Goal: Task Accomplishment & Management: Use online tool/utility

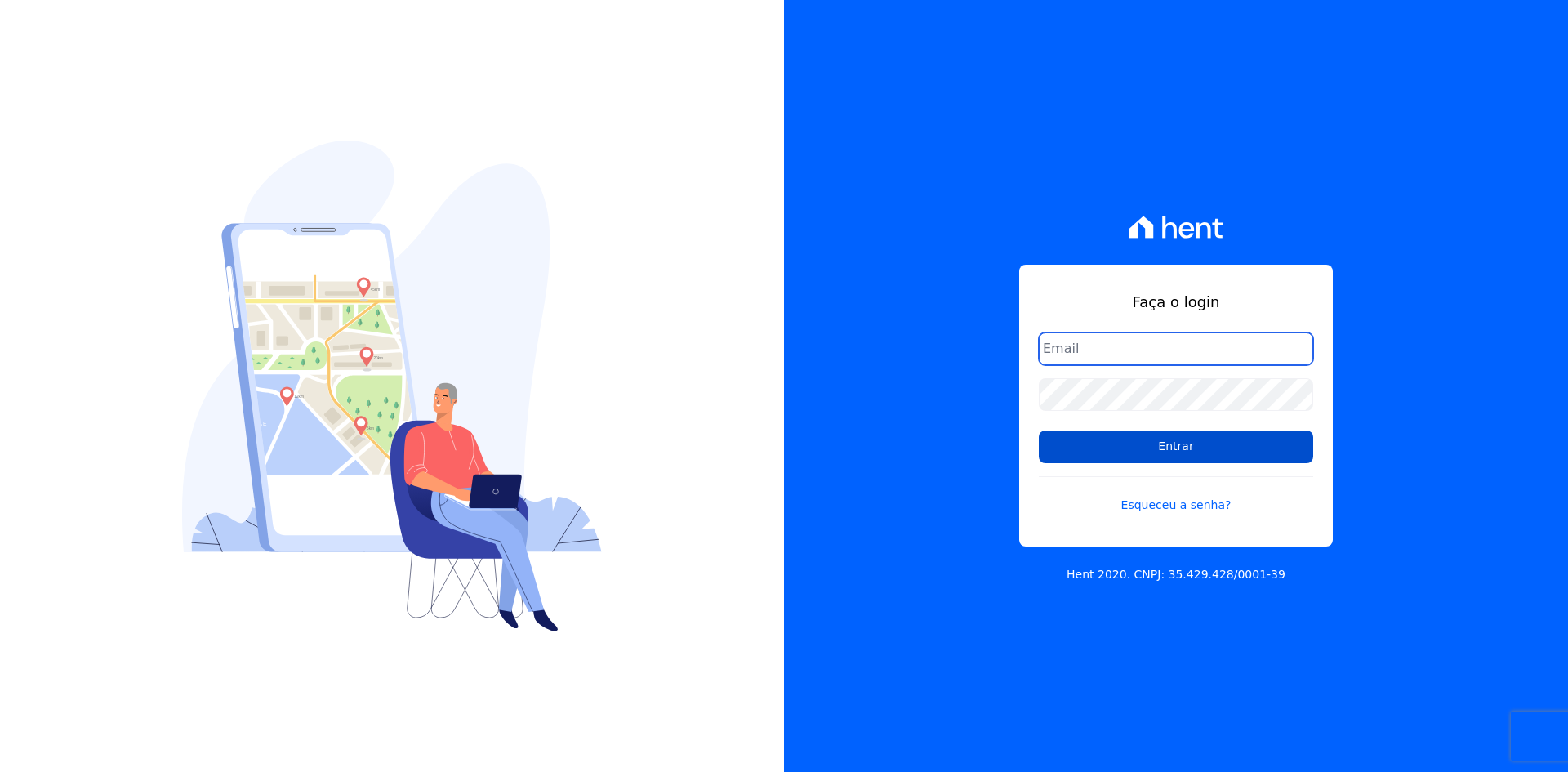
type input "[EMAIL_ADDRESS][DOMAIN_NAME]"
click at [1152, 450] on input "Entrar" at bounding box center [1176, 446] width 275 height 32
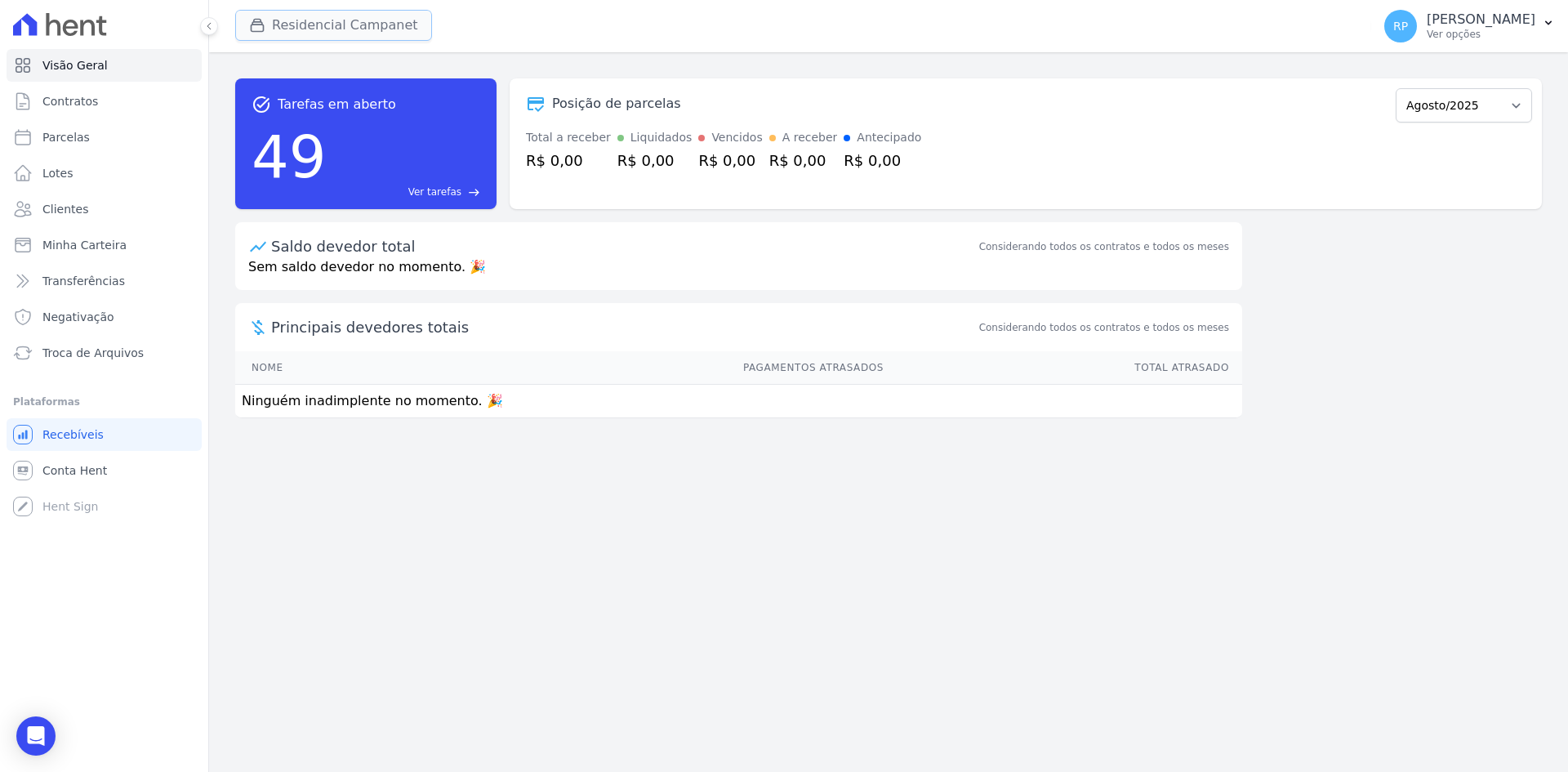
click at [265, 18] on icon "button" at bounding box center [257, 25] width 17 height 17
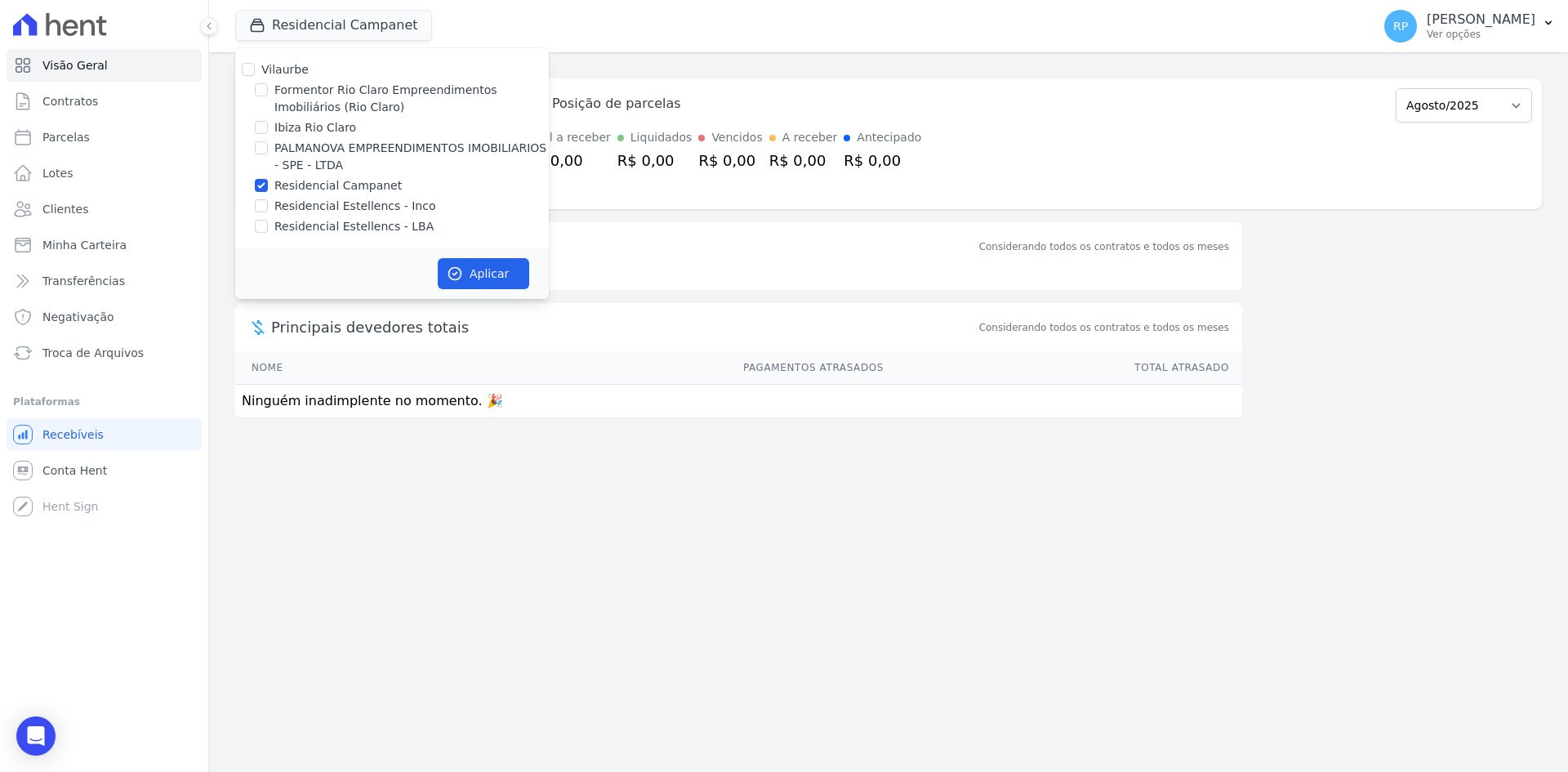
click at [312, 181] on label "Residencial Campanet" at bounding box center [338, 186] width 127 height 18
click at [268, 181] on input "Residencial Campanet" at bounding box center [261, 185] width 13 height 13
checkbox input "false"
click at [310, 90] on label "Formentor Rio Claro Empreendimentos Imobiliários (Rio Claro)" at bounding box center [412, 99] width 275 height 34
click at [268, 90] on input "Formentor Rio Claro Empreendimentos Imobiliários (Rio Claro)" at bounding box center [261, 89] width 13 height 13
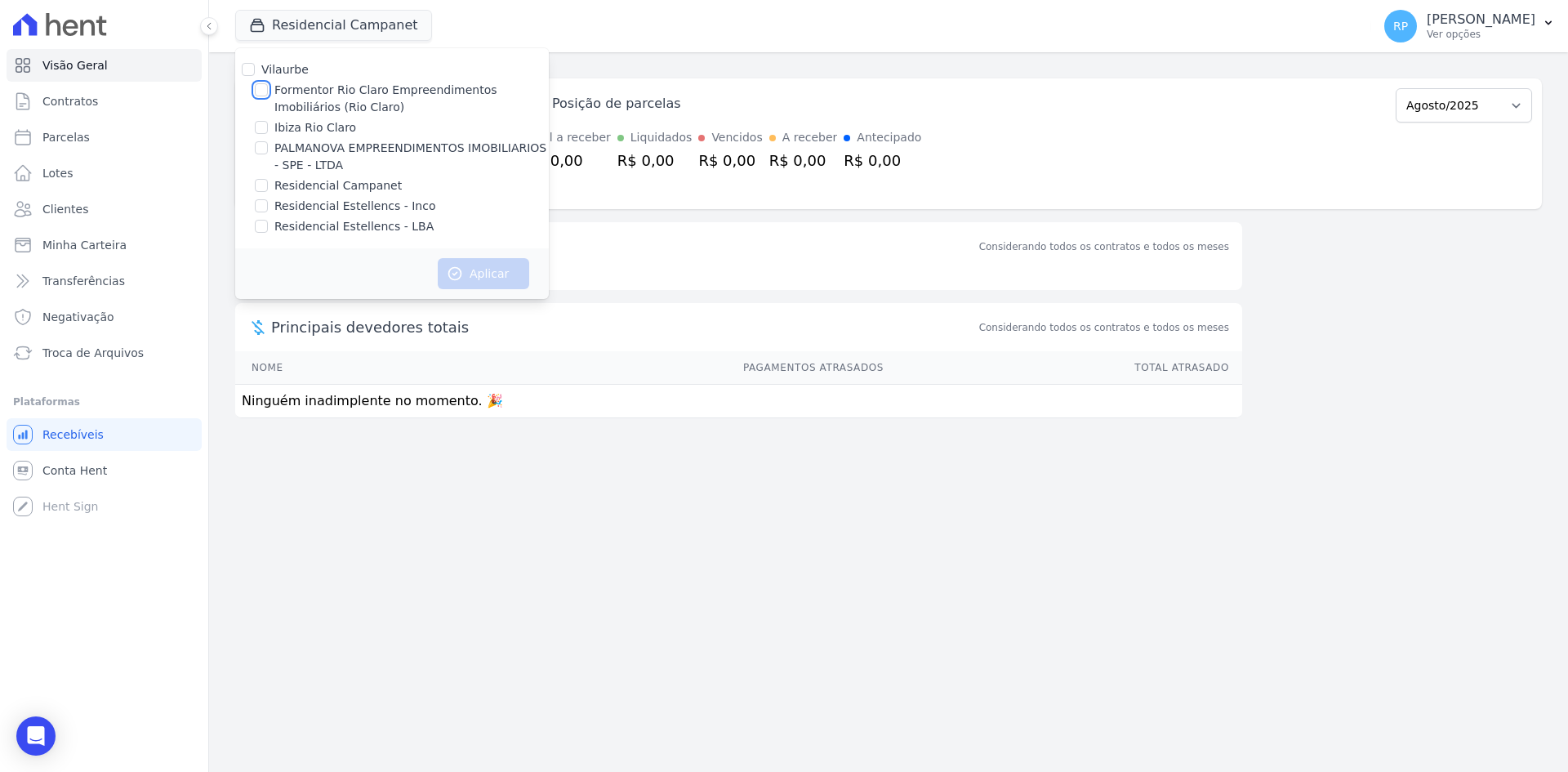
checkbox input "true"
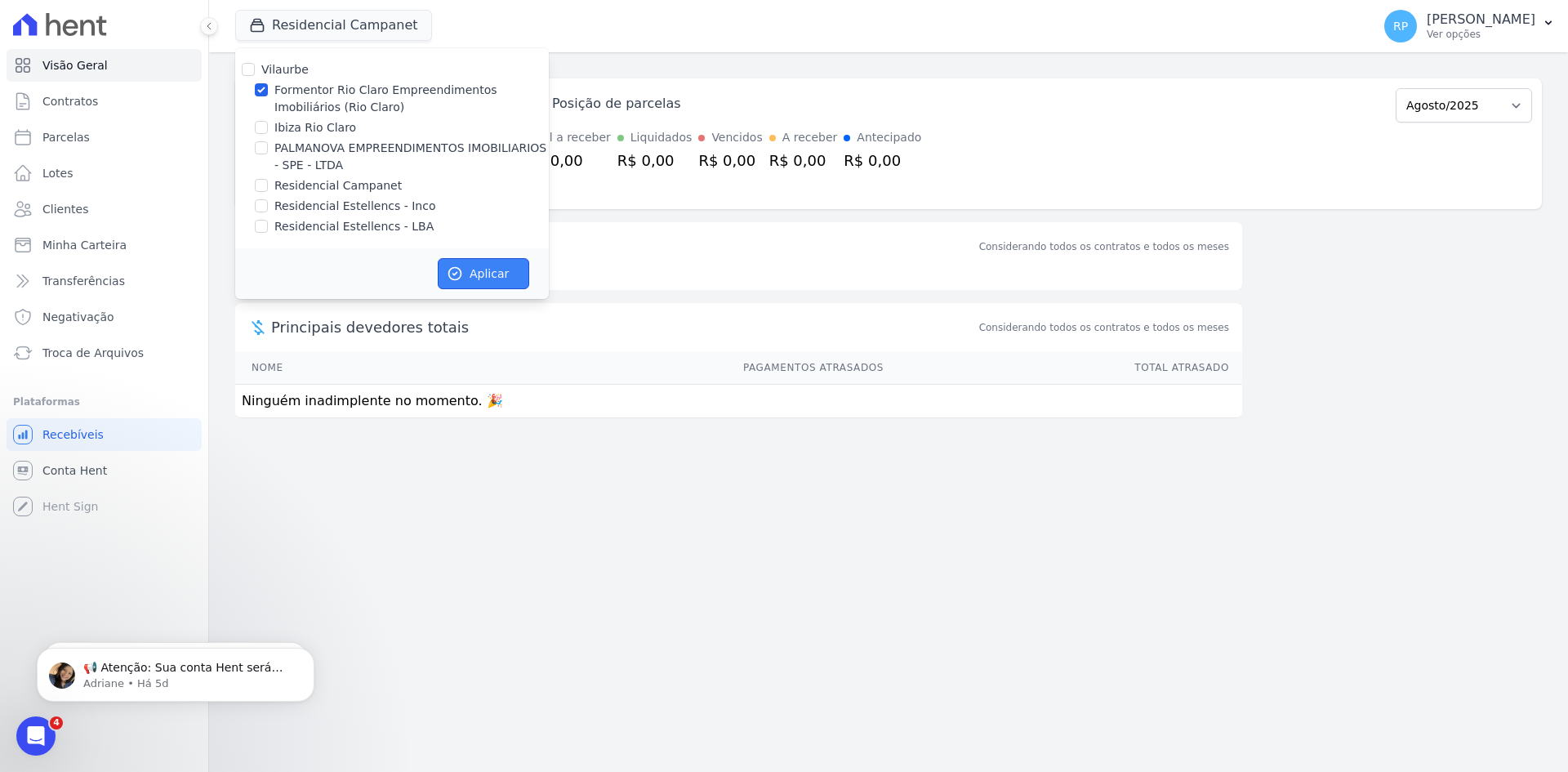
click at [475, 283] on button "Aplicar" at bounding box center [484, 274] width 92 height 31
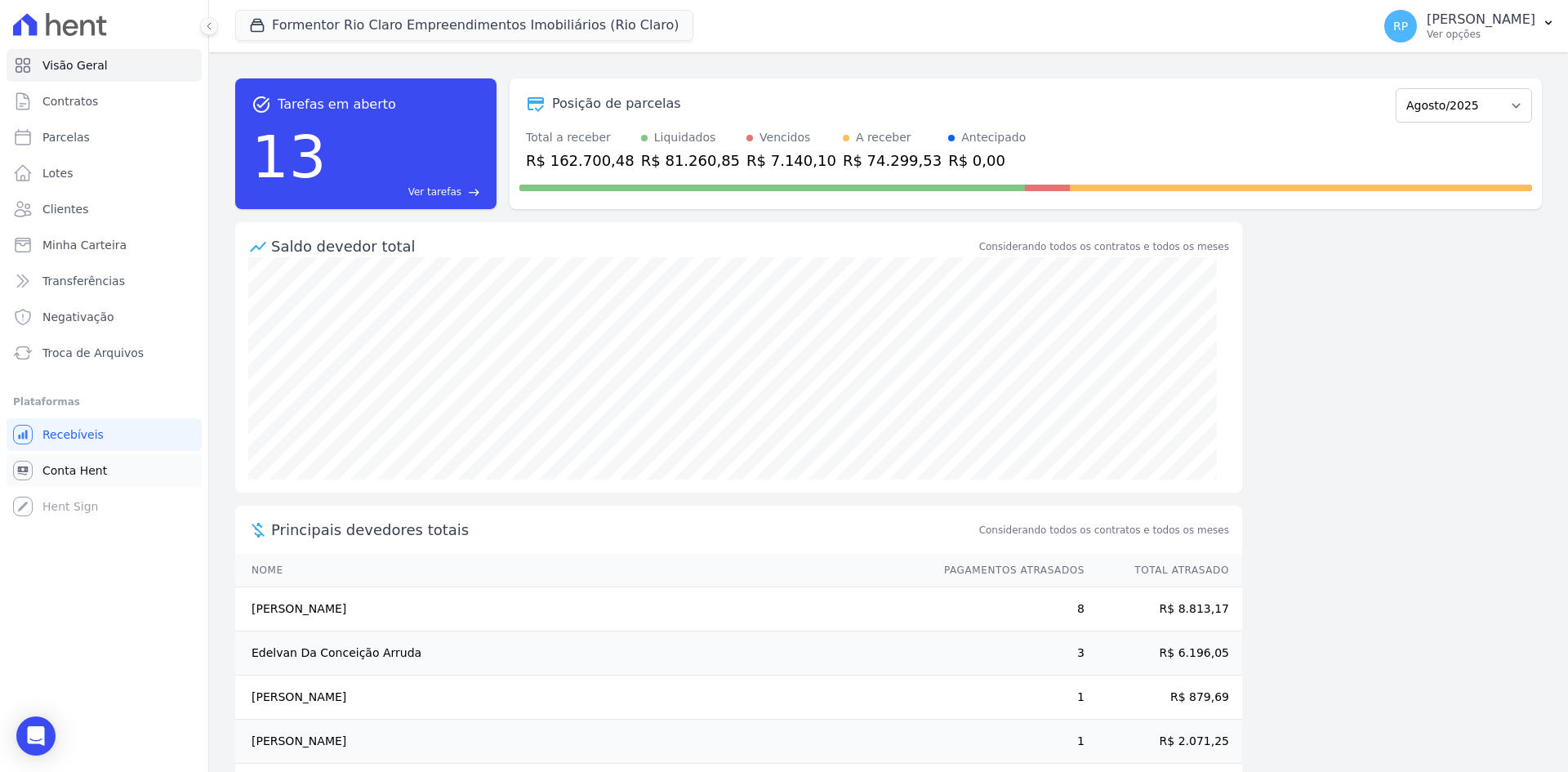
click at [100, 474] on span "Conta Hent" at bounding box center [74, 470] width 65 height 17
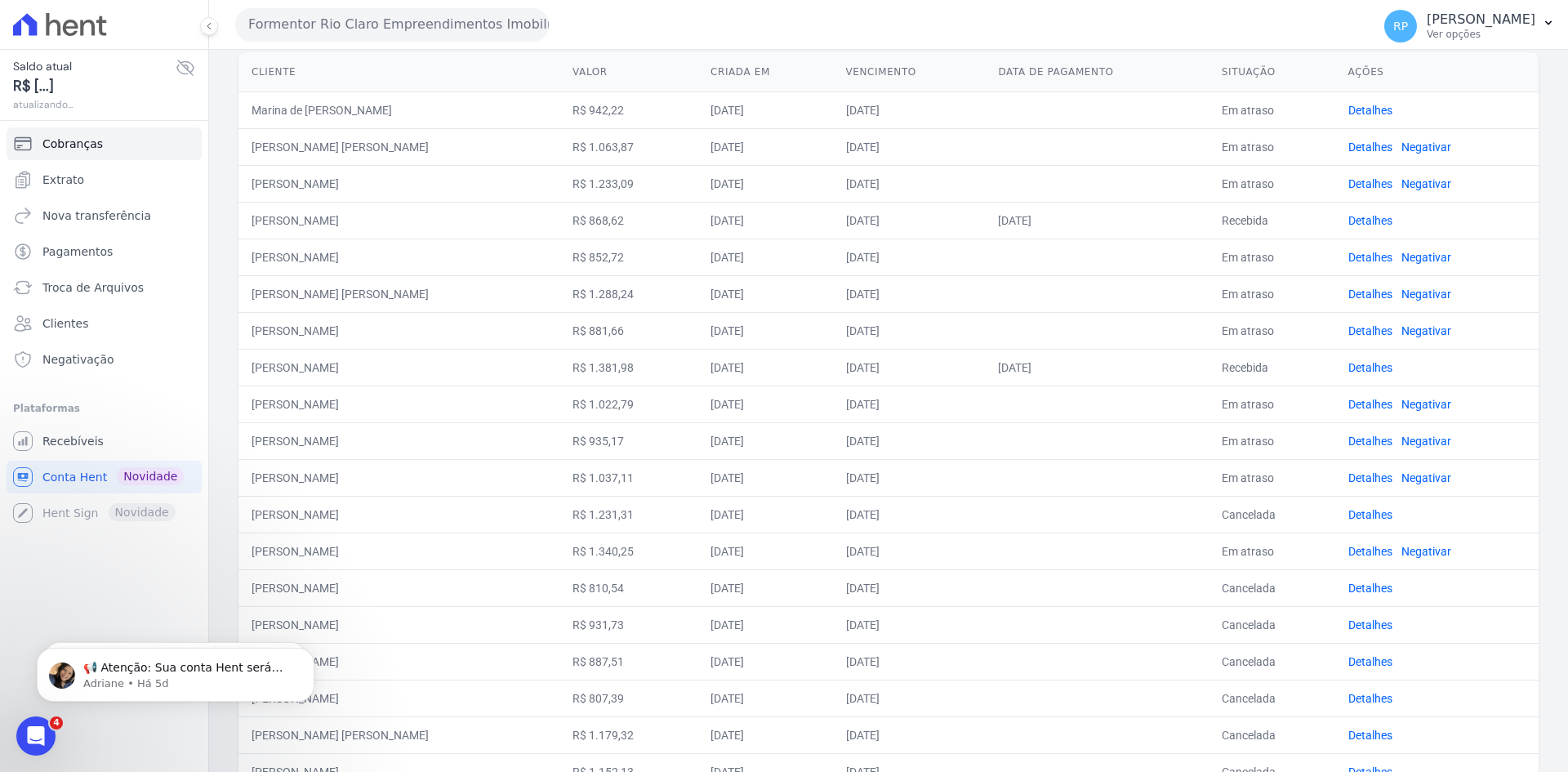
drag, startPoint x: 330, startPoint y: 215, endPoint x: 1183, endPoint y: 215, distance: 853.0
click at [1183, 215] on tr "CASSIANA RODRIGUES DE OLIVEIRA R$ 868,62 02/06/2025 25/06/2025 01/08/2025 Receb…" at bounding box center [889, 220] width 1300 height 37
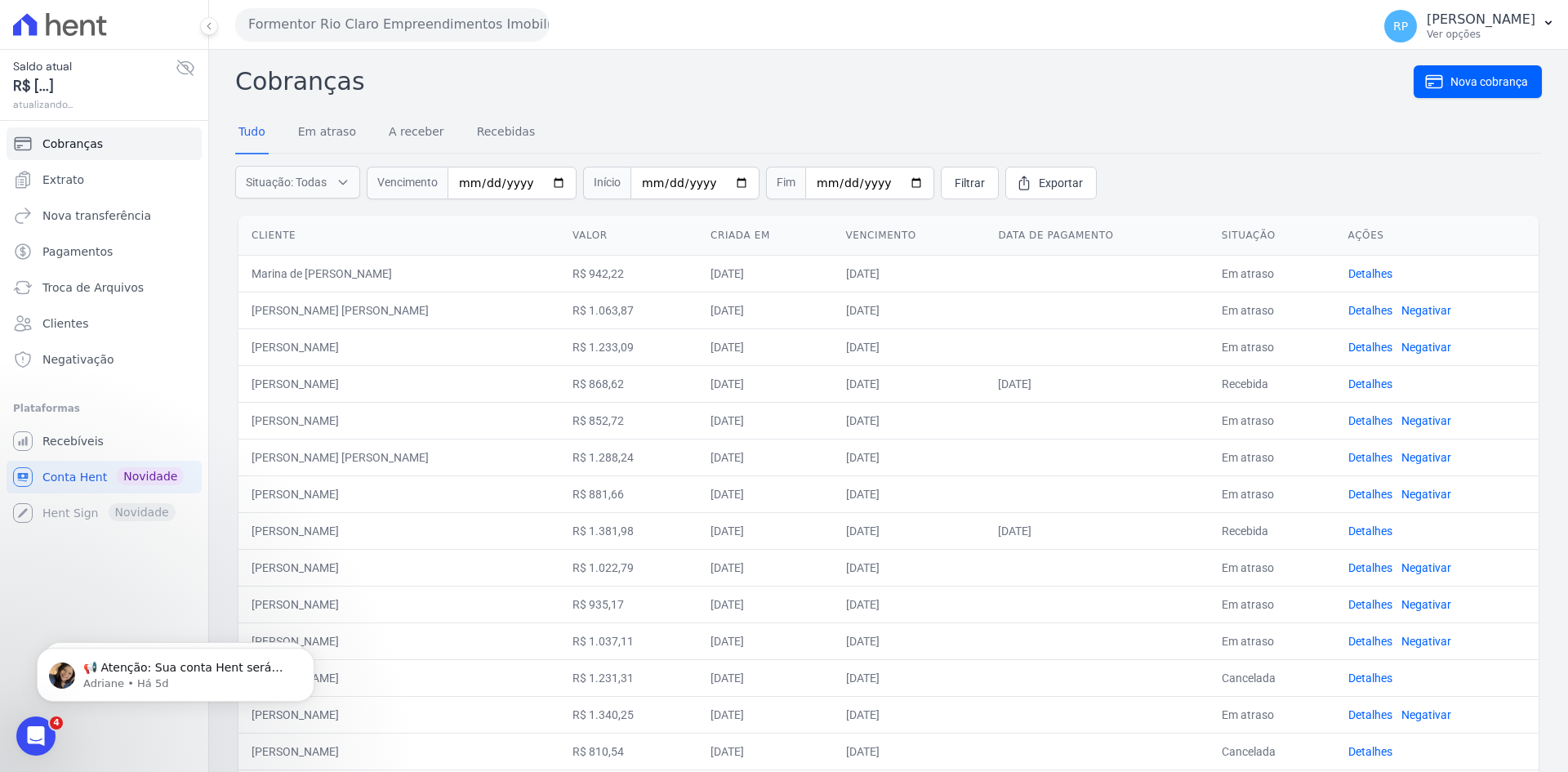
click at [1144, 392] on td "[DATE]" at bounding box center [1097, 383] width 223 height 37
drag, startPoint x: 1019, startPoint y: 388, endPoint x: 1284, endPoint y: 379, distance: 265.2
click at [1284, 379] on tr "CASSIANA RODRIGUES DE OLIVEIRA R$ 868,62 02/06/2025 25/06/2025 01/08/2025 Receb…" at bounding box center [889, 383] width 1300 height 37
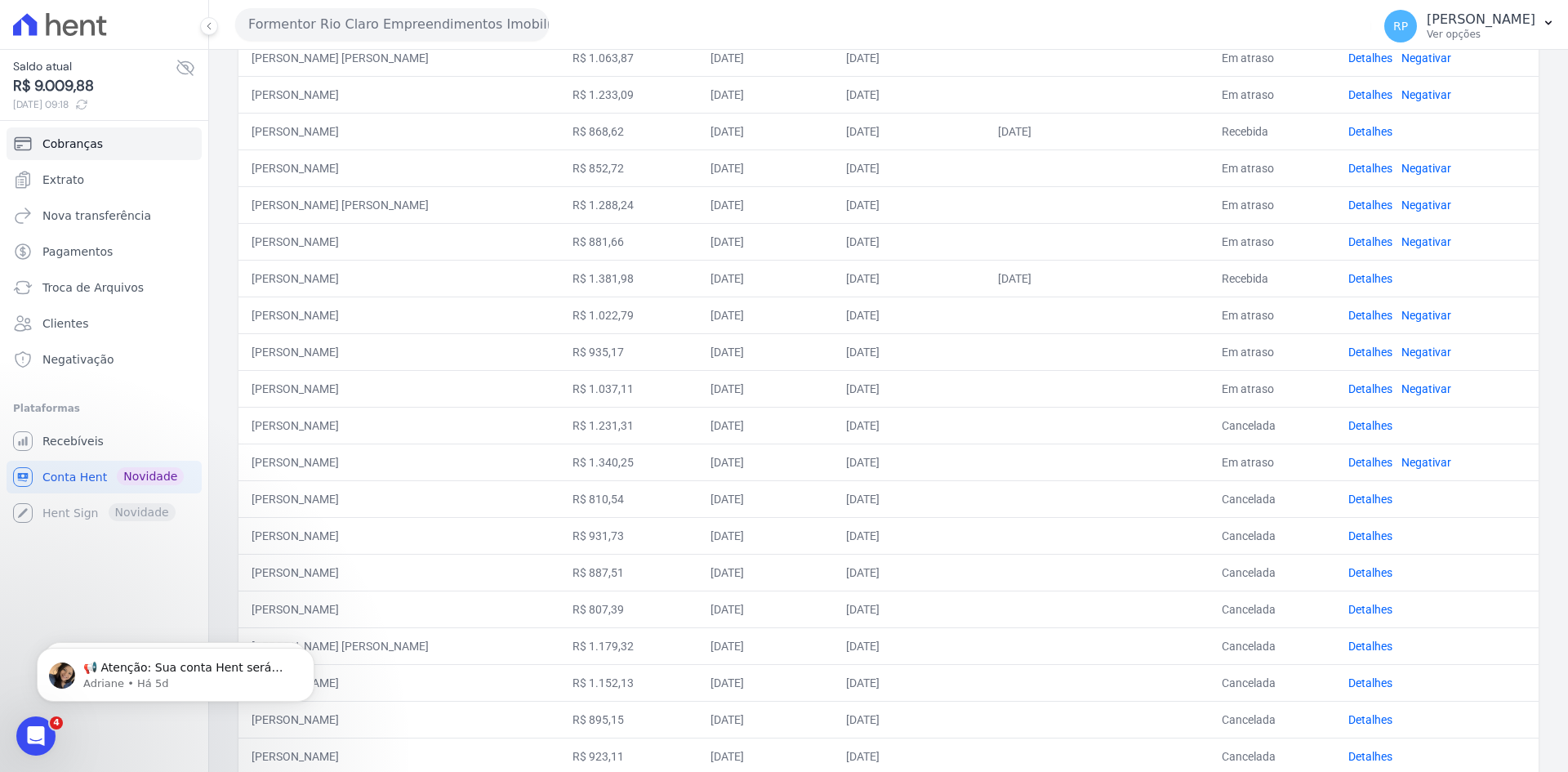
scroll to position [232, 0]
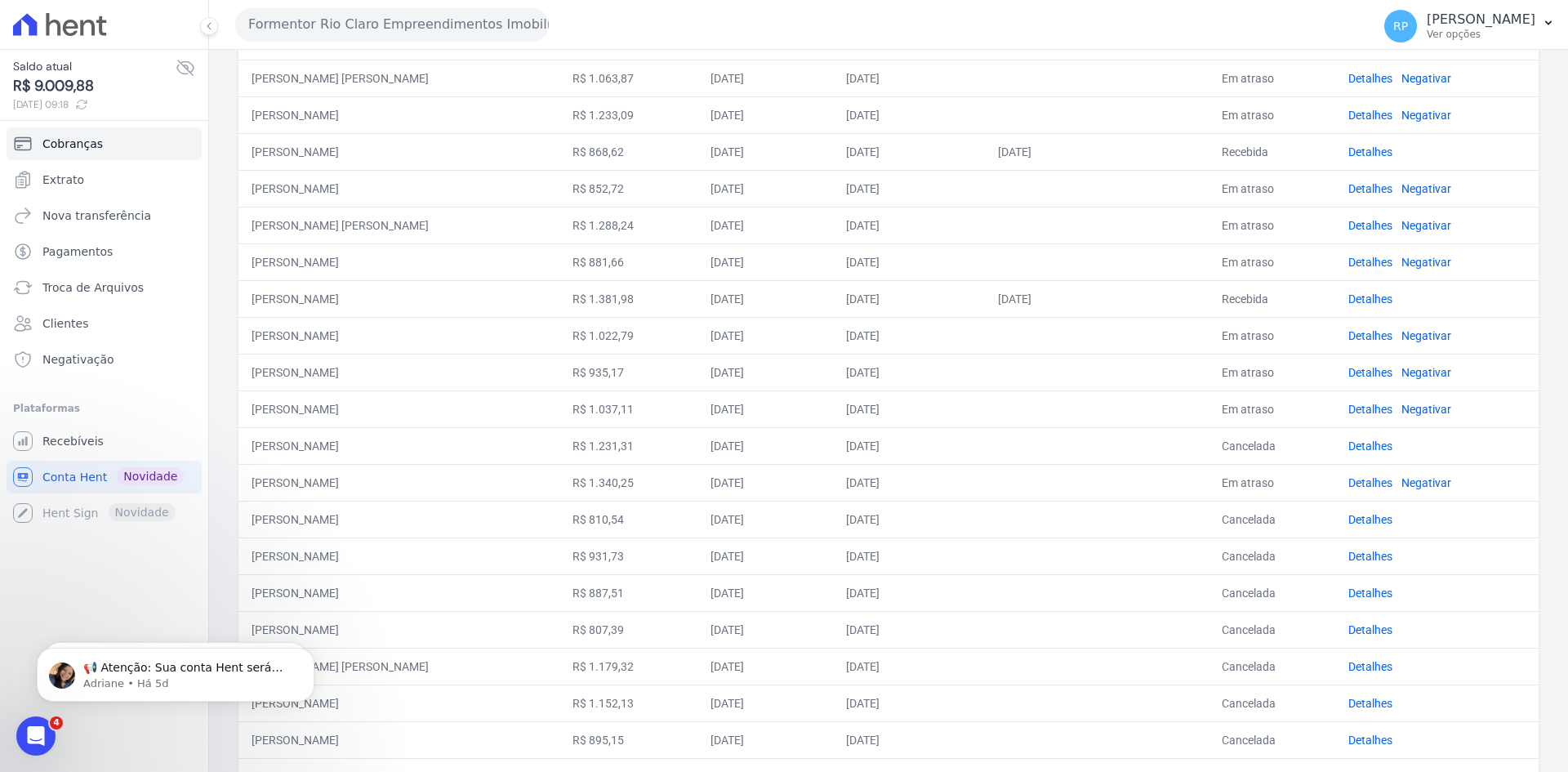
drag, startPoint x: 1040, startPoint y: 301, endPoint x: 981, endPoint y: 274, distance: 64.9
click at [1270, 285] on tr "LUIZ FELIPE SULATTO DE CAMPOS R$ 1.381,98 02/06/2025 25/06/2025 25/07/2025 Rece…" at bounding box center [889, 299] width 1300 height 37
click at [985, 254] on td "25/06/2025" at bounding box center [909, 262] width 152 height 37
drag, startPoint x: 1017, startPoint y: 305, endPoint x: 1103, endPoint y: 299, distance: 86.2
click at [1103, 299] on td "[DATE]" at bounding box center [1097, 299] width 223 height 37
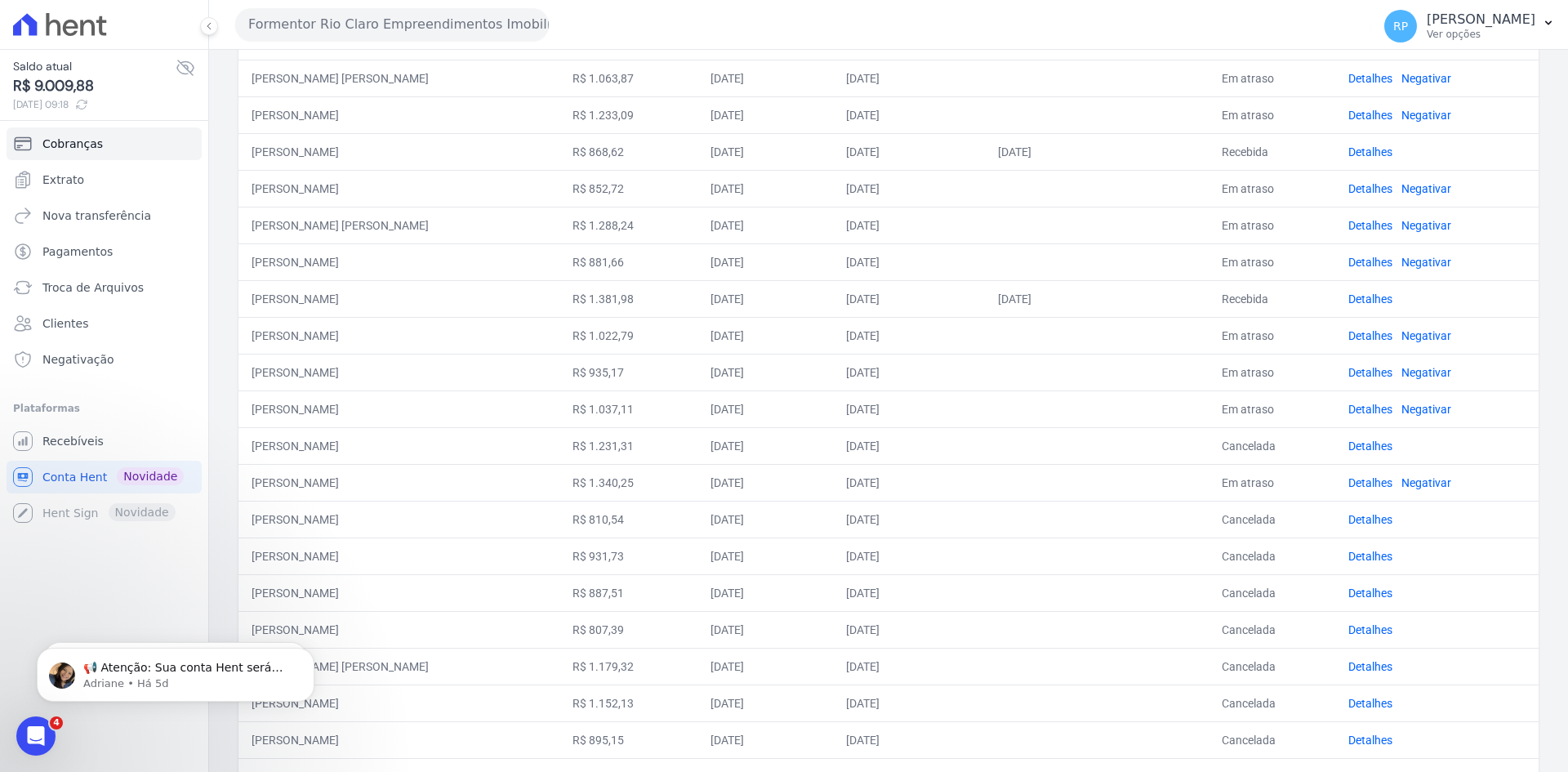
click at [833, 319] on td "02/06/2025" at bounding box center [764, 335] width 136 height 37
drag, startPoint x: 246, startPoint y: 302, endPoint x: 480, endPoint y: 310, distance: 234.1
click at [480, 310] on td "LUIZ FELIPE SULATTO DE CAMPOS" at bounding box center [399, 299] width 321 height 37
copy td "LUIZ FELIPE SULATTO DE CAMPOS"
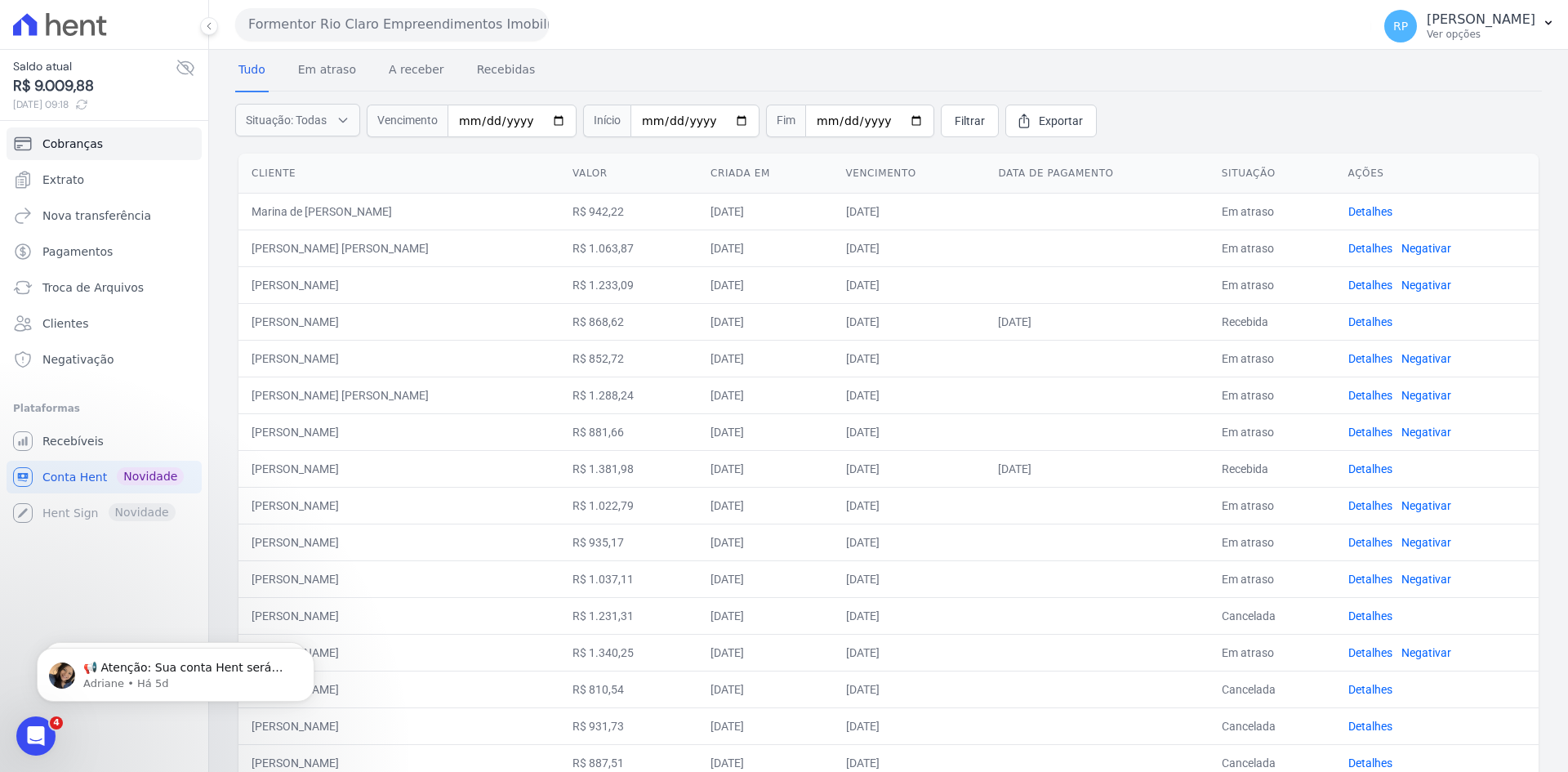
scroll to position [0, 0]
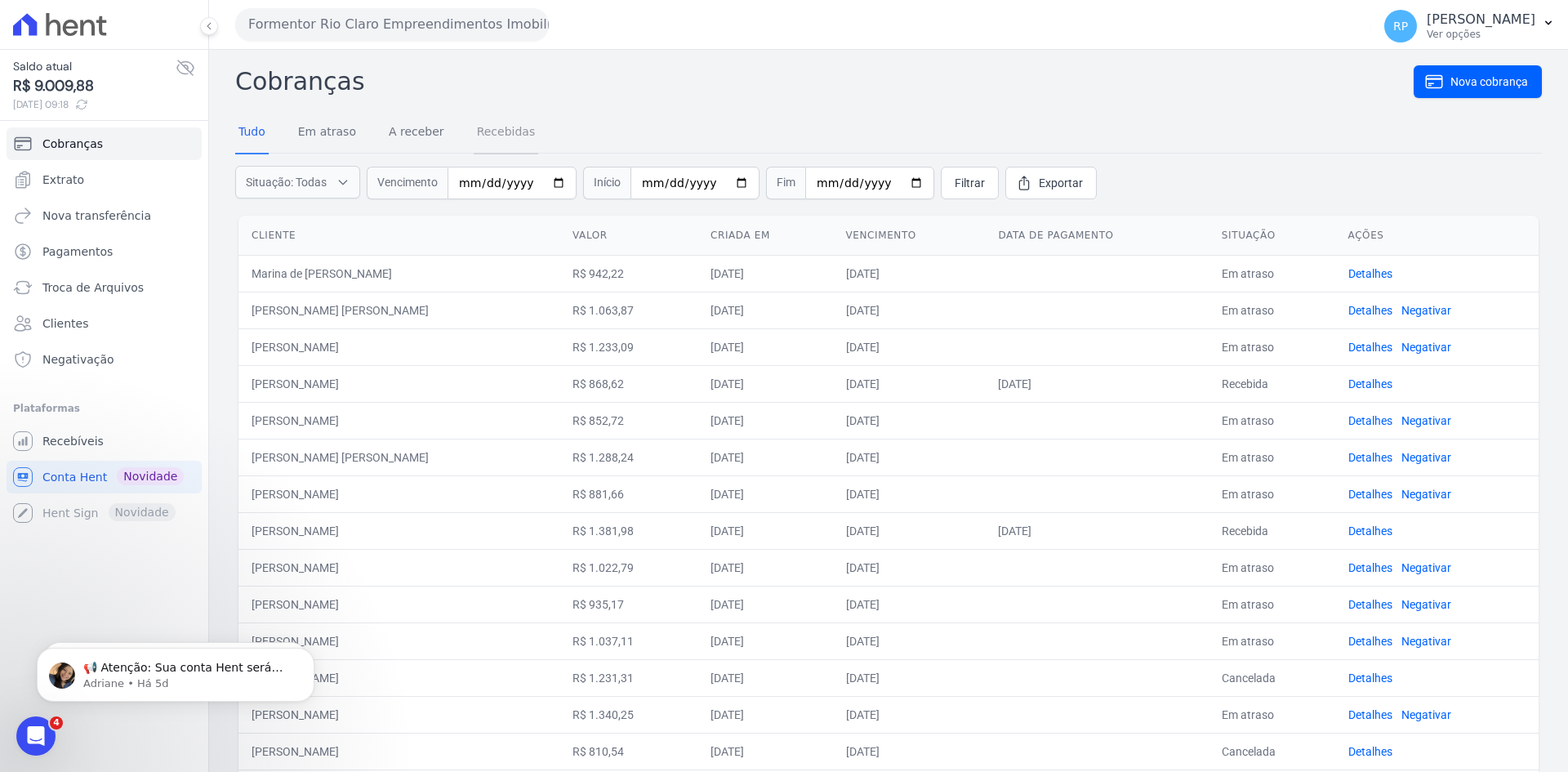
click at [476, 127] on link "Recebidas" at bounding box center [506, 132] width 65 height 42
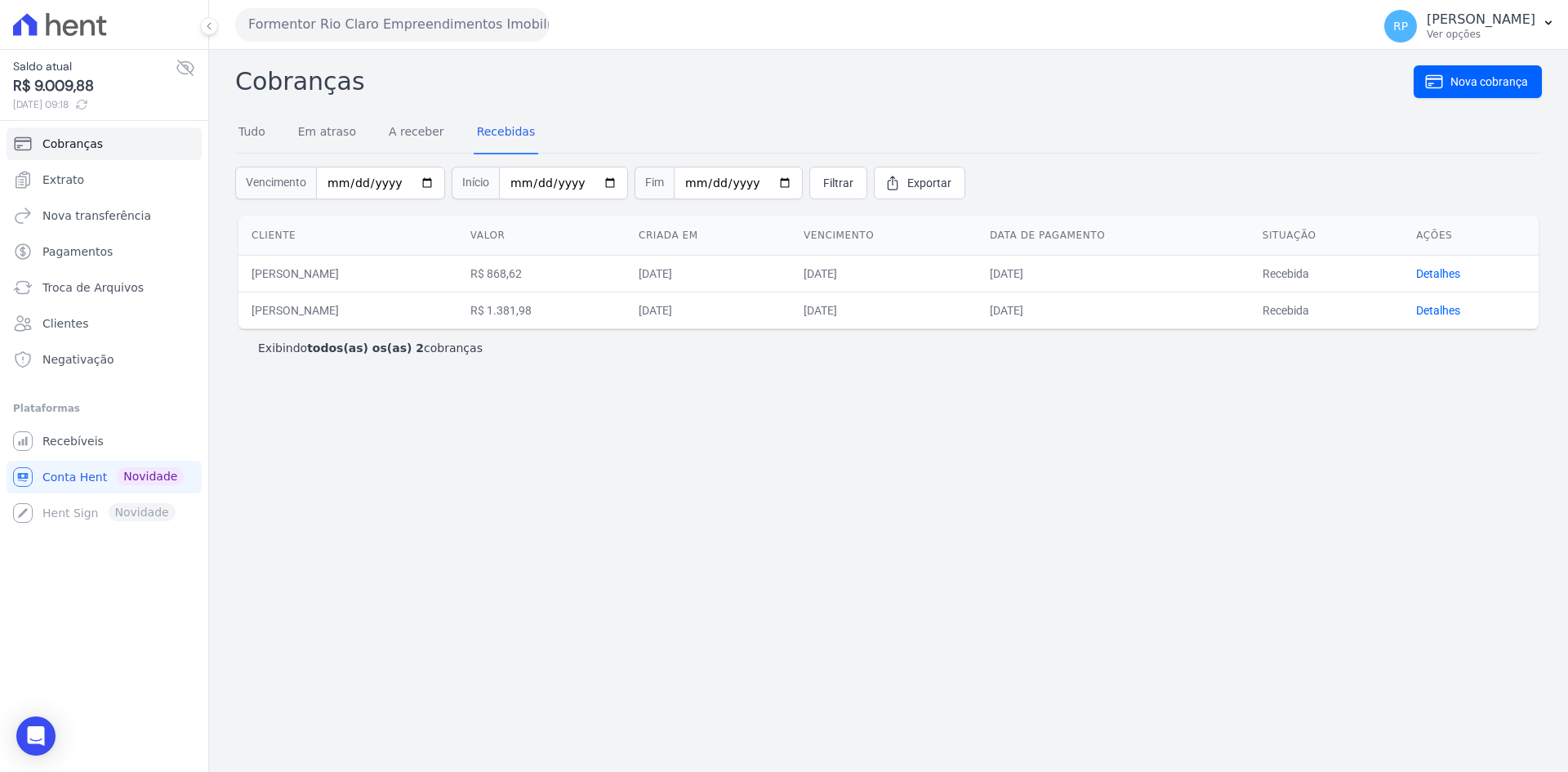
drag, startPoint x: 339, startPoint y: 309, endPoint x: 1107, endPoint y: 318, distance: 768.1
click at [1107, 318] on tr "LUIZ FELIPE SULATTO DE CAMPOS R$ 1.381,98 02/06/2025 25/06/2025 25/07/2025 Rece…" at bounding box center [889, 310] width 1300 height 37
click at [1153, 373] on div "Cobranças Nova cobrança Tudo Em atraso A receber Recebidas Vencimento Início Fi…" at bounding box center [889, 410] width 1359 height 722
click at [84, 439] on span "Recebíveis" at bounding box center [72, 441] width 62 height 17
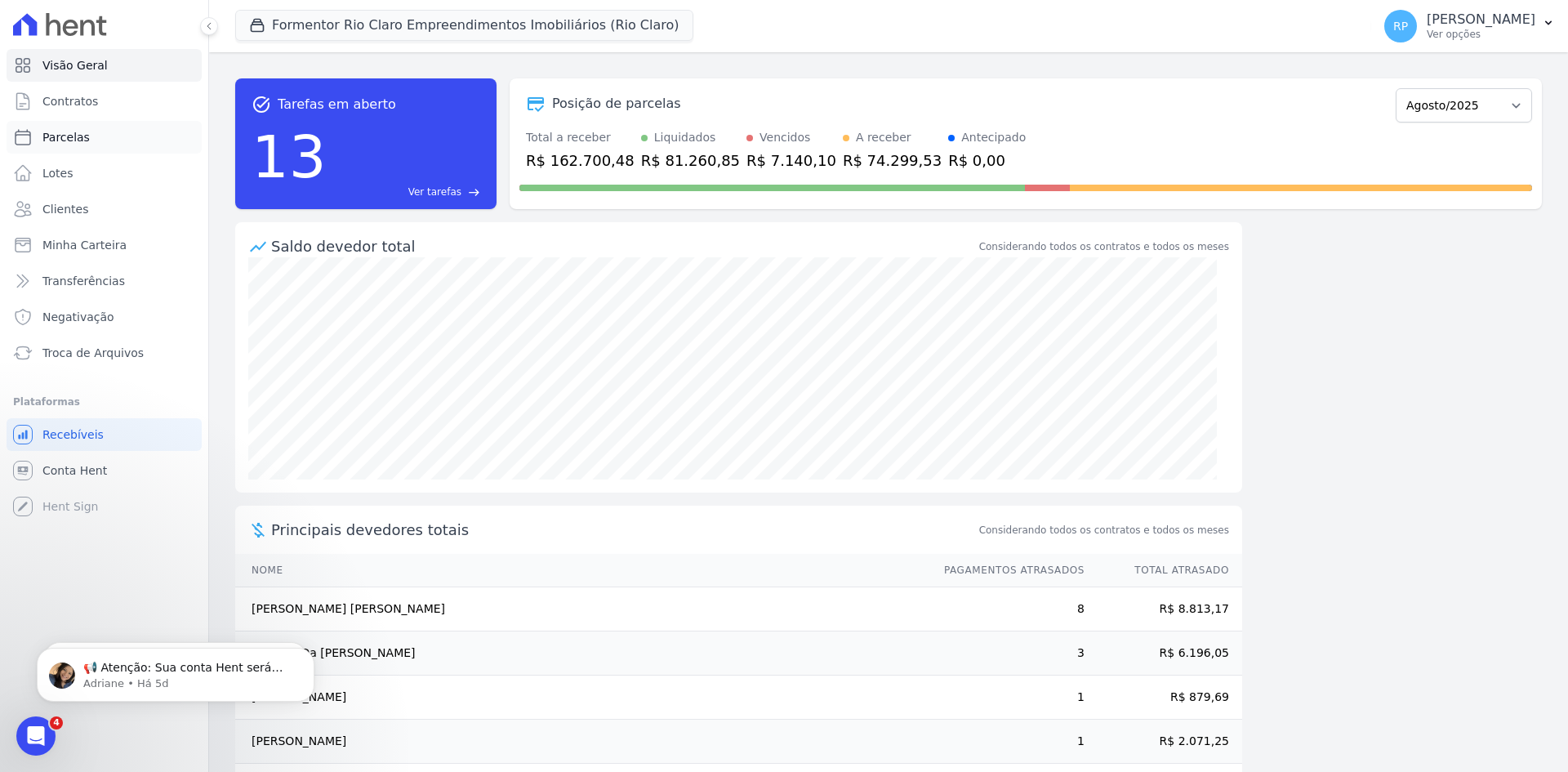
click at [111, 136] on link "Parcelas" at bounding box center [105, 137] width 196 height 32
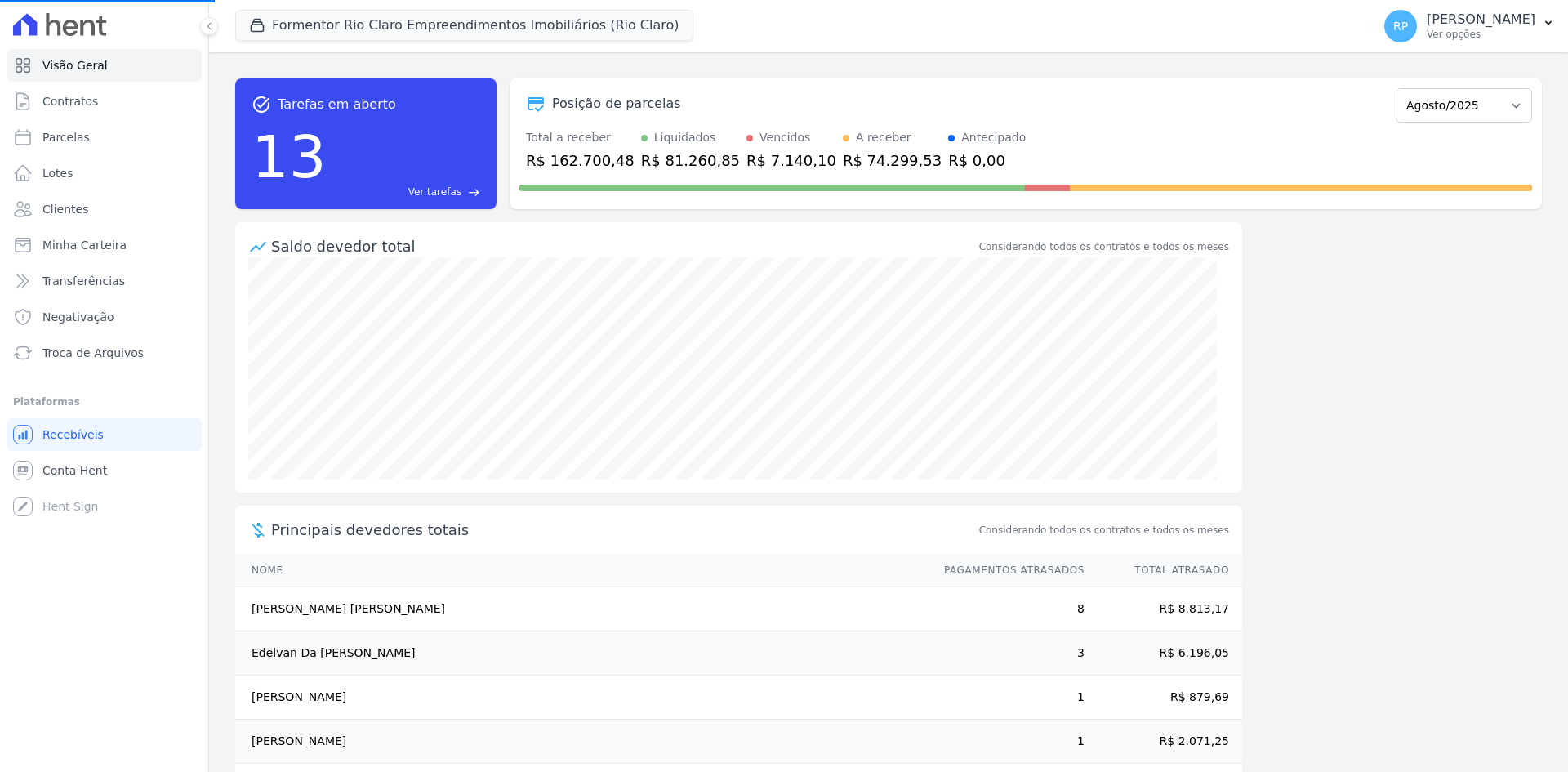
select select
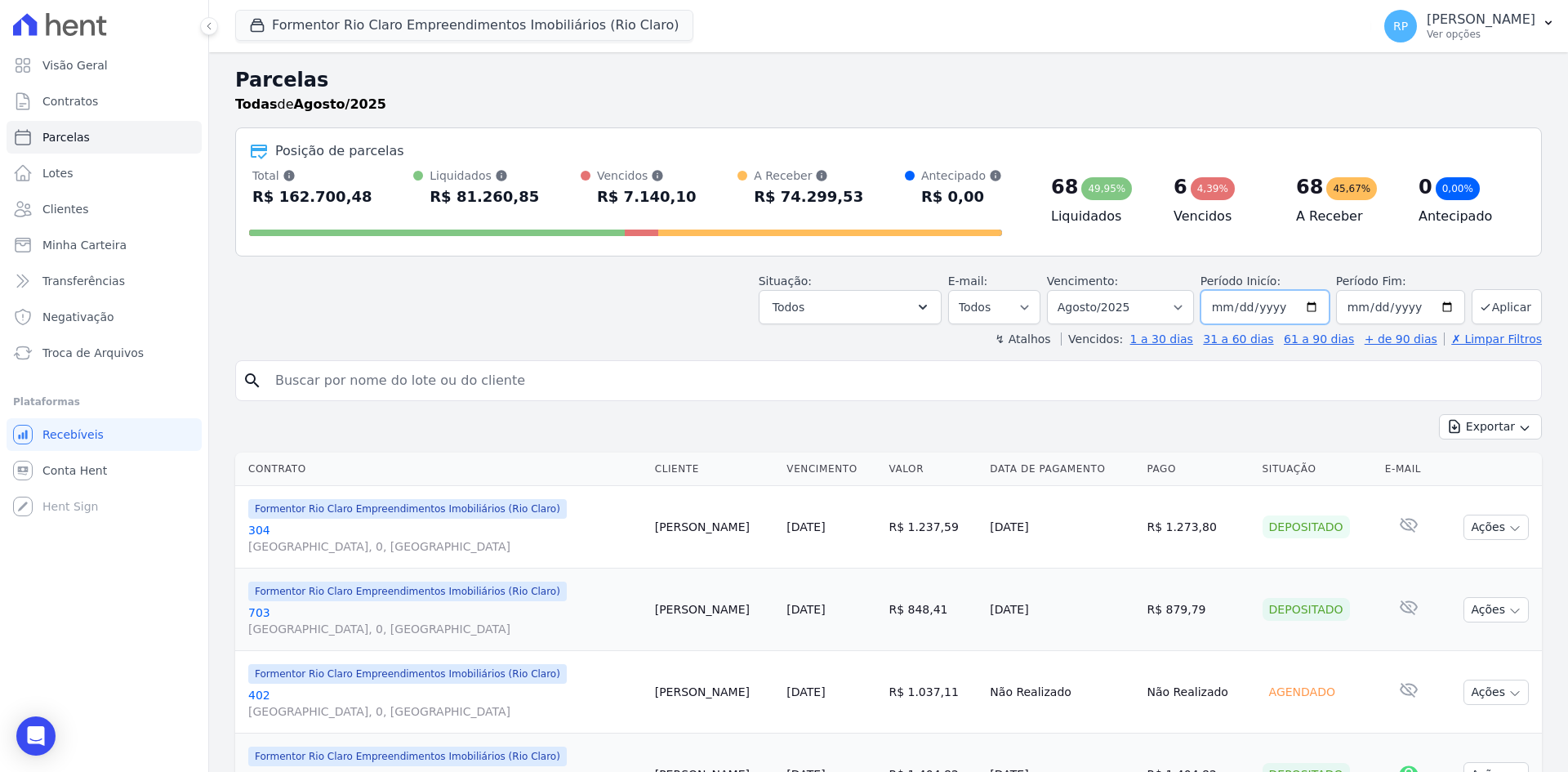
click at [1308, 309] on input "[DATE]" at bounding box center [1265, 307] width 129 height 34
click at [1497, 421] on button "Exportar" at bounding box center [1490, 427] width 103 height 25
click at [1489, 466] on span "Exportar PDF" at bounding box center [1490, 465] width 86 height 17
click at [931, 298] on button "Todos" at bounding box center [849, 307] width 183 height 34
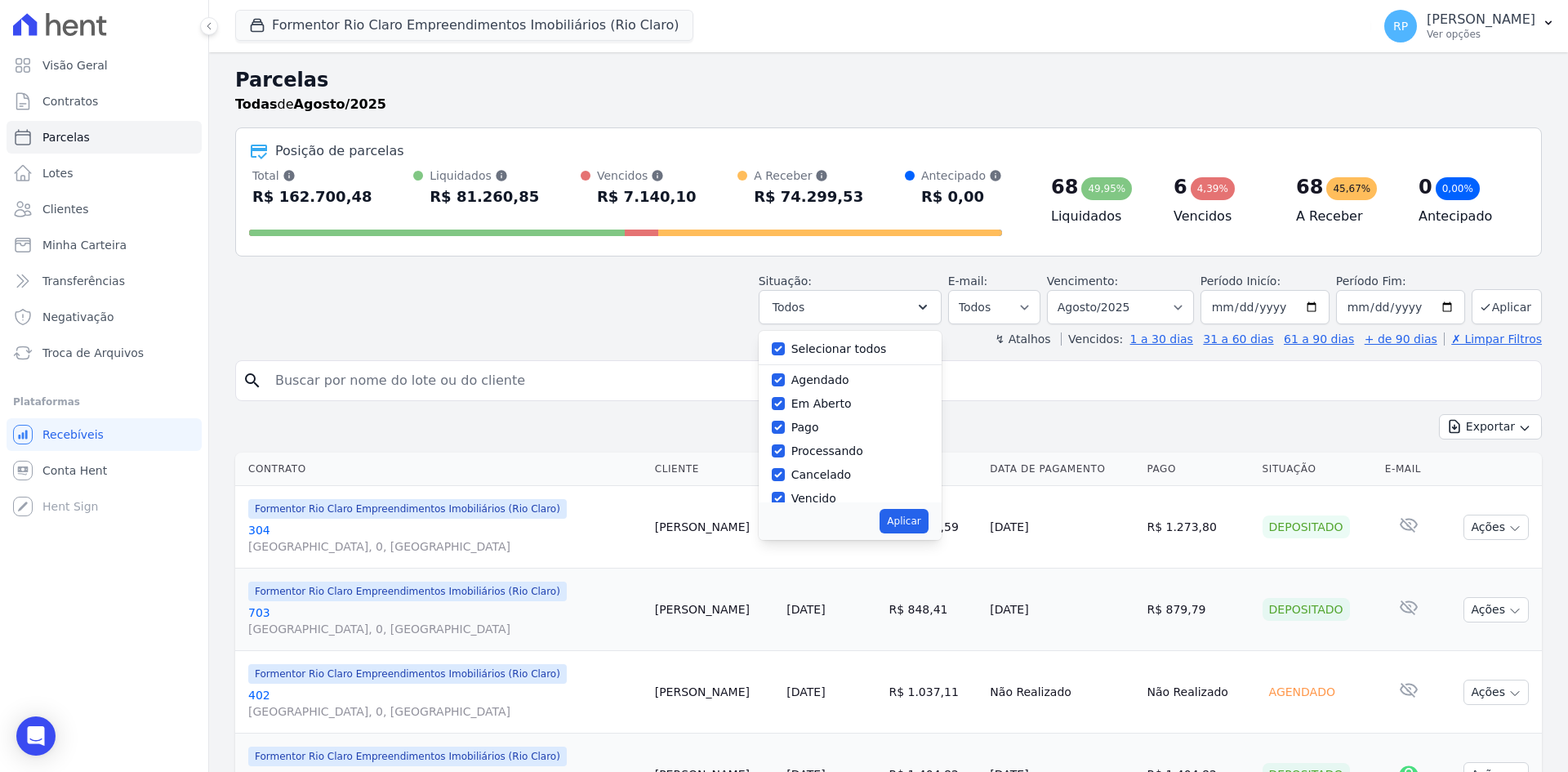
click at [839, 353] on label "Selecionar todos" at bounding box center [840, 348] width 96 height 13
click at [785, 353] on input "Selecionar todos" at bounding box center [778, 348] width 13 height 13
checkbox input "false"
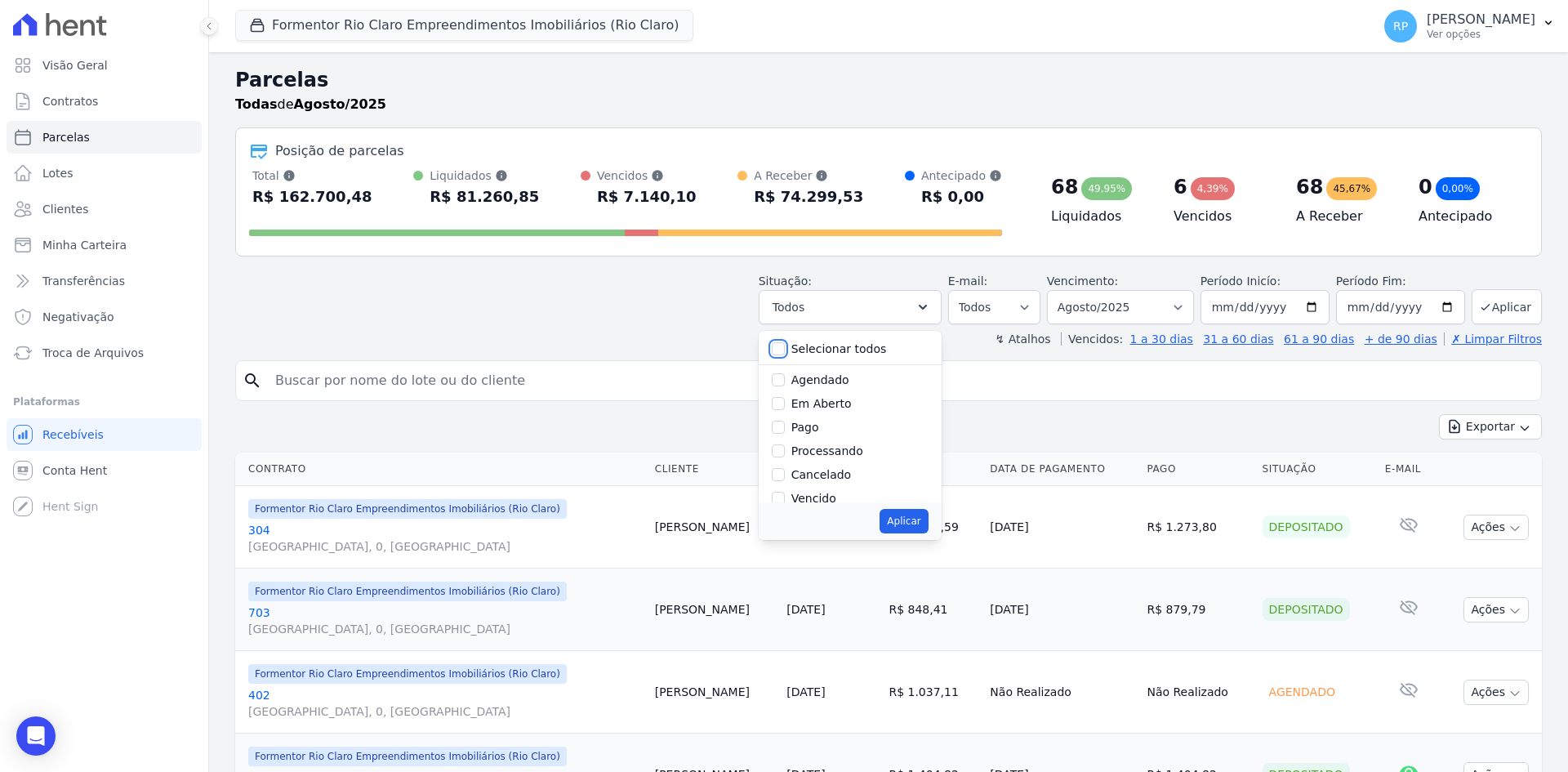
checkbox input "false"
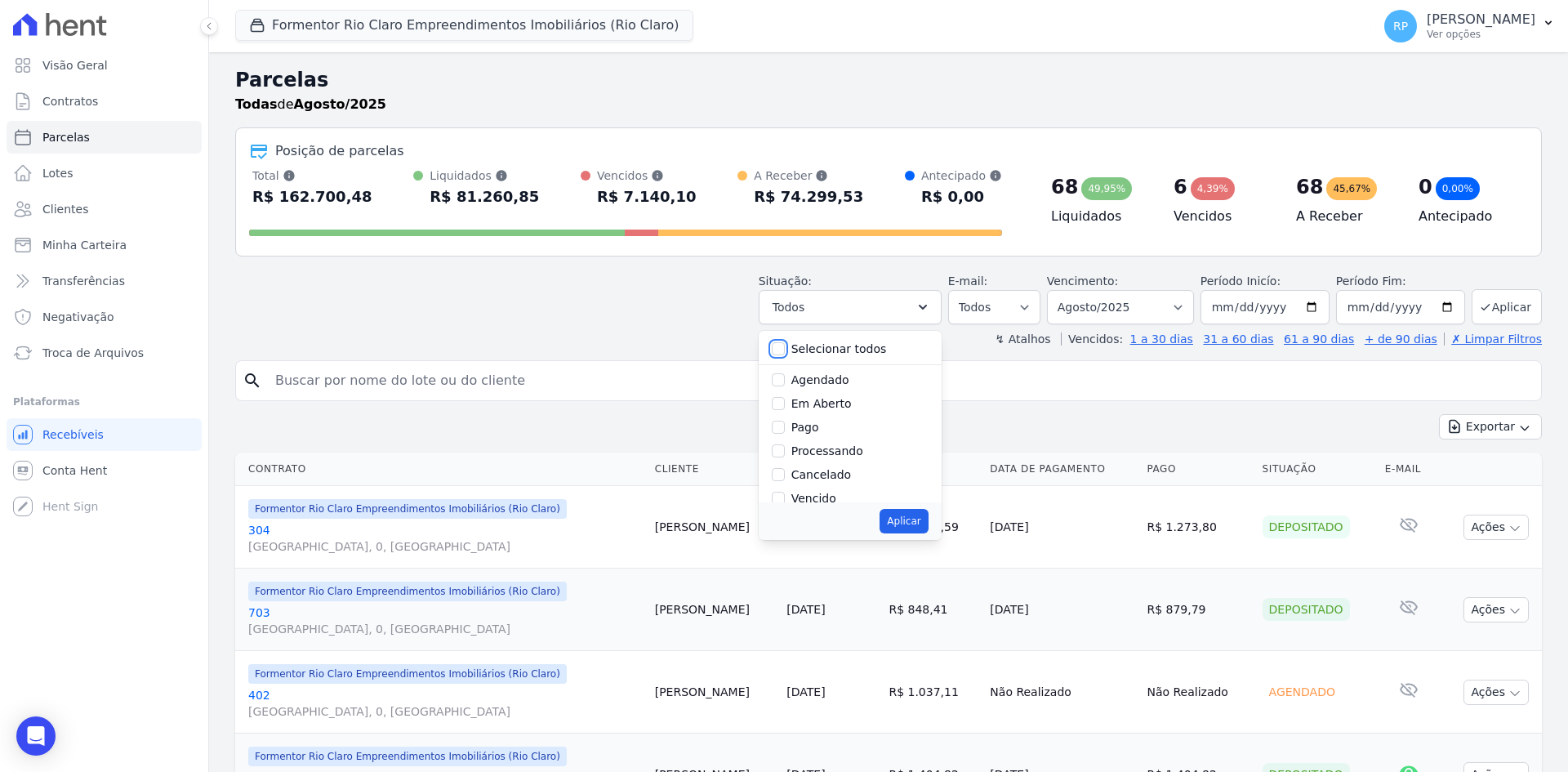
checkbox input "false"
click at [826, 402] on label "Em Aberto" at bounding box center [822, 403] width 61 height 13
click at [785, 402] on input "Em Aberto" at bounding box center [778, 403] width 13 height 13
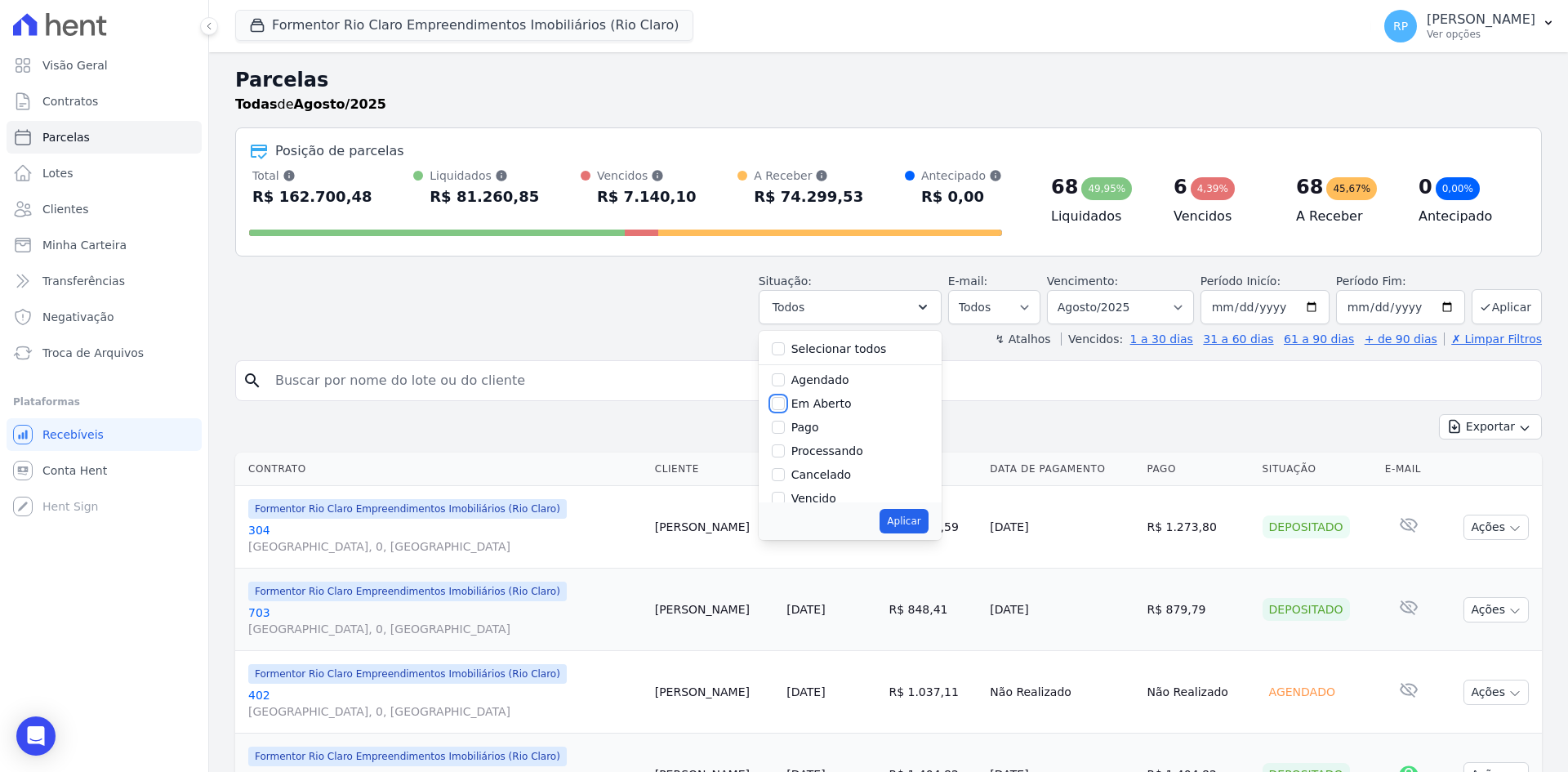
checkbox input "true"
click at [914, 524] on button "Aplicar" at bounding box center [903, 520] width 48 height 24
select select "pending"
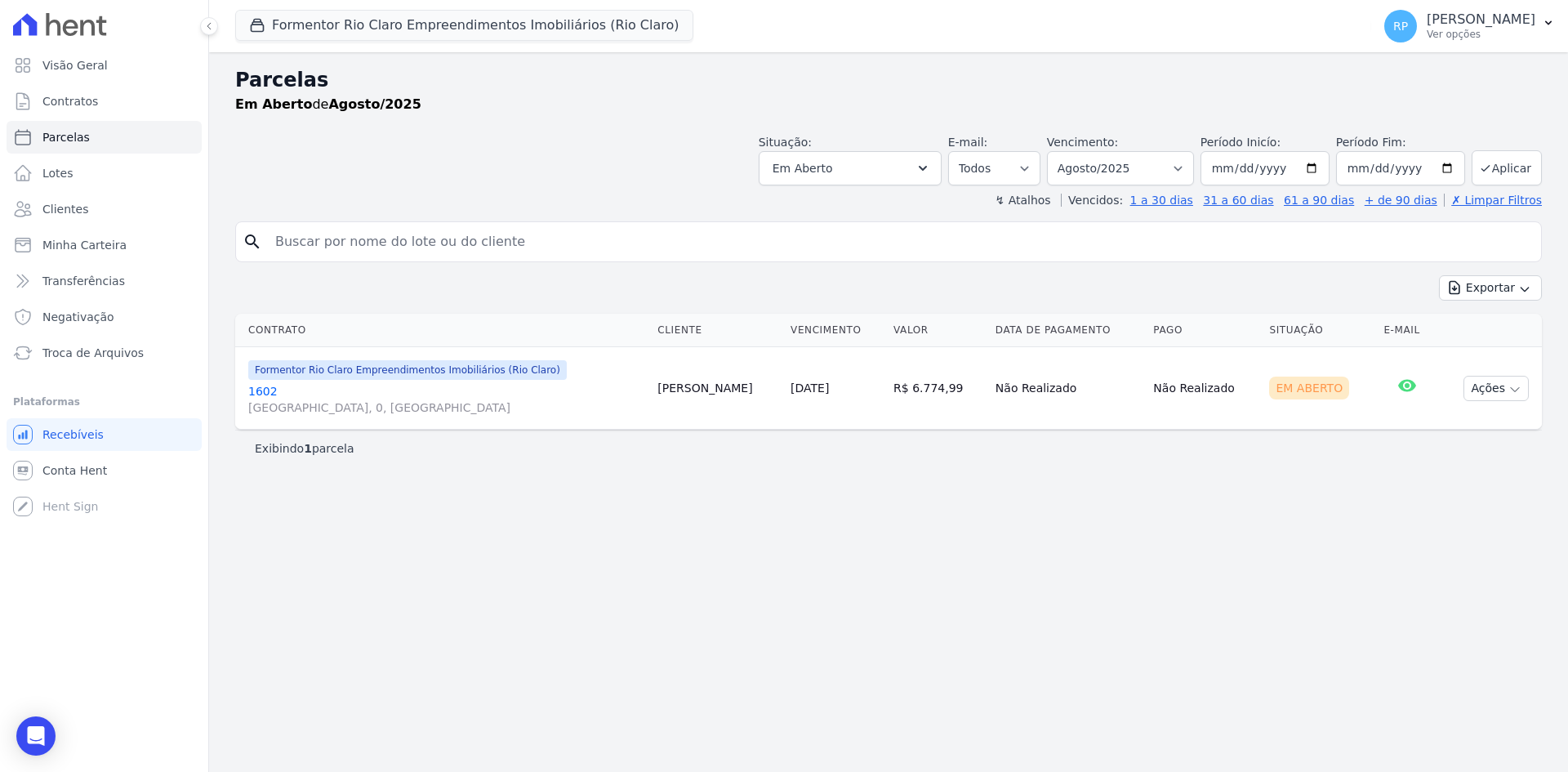
select select
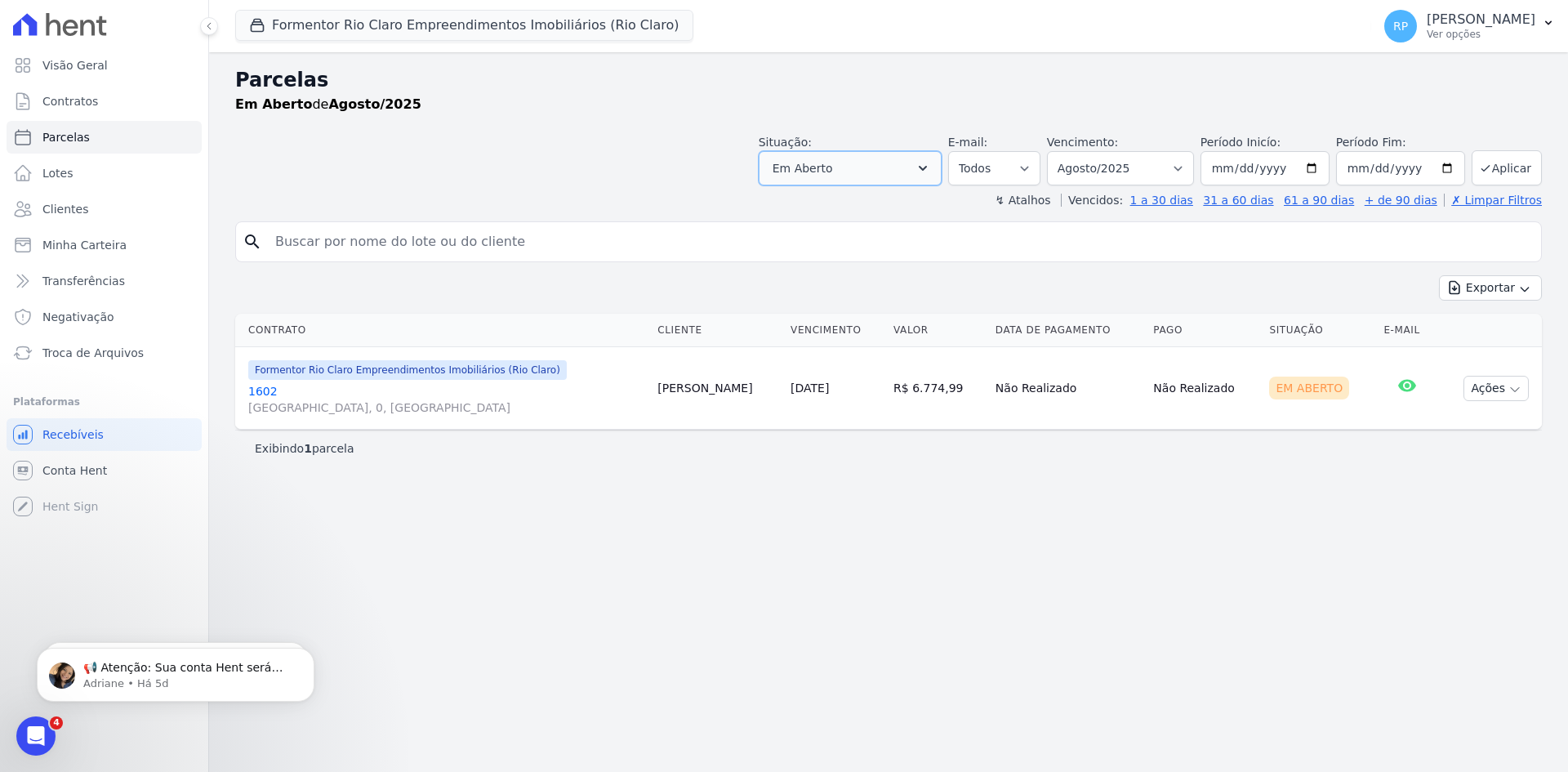
click at [931, 164] on icon "button" at bounding box center [923, 168] width 17 height 17
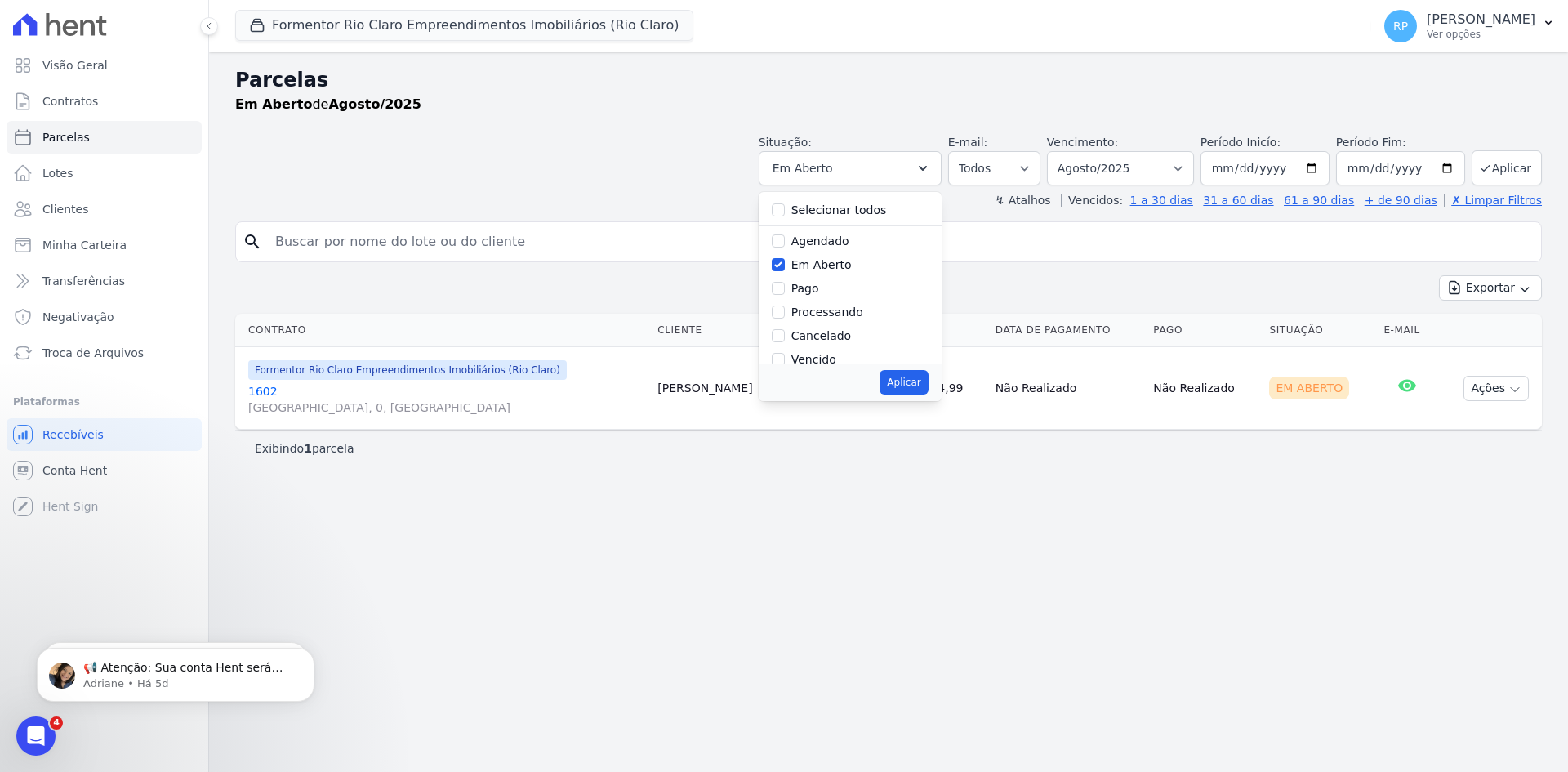
click at [848, 266] on label "Em Aberto" at bounding box center [822, 264] width 61 height 13
click at [785, 266] on input "Em Aberto" at bounding box center [778, 264] width 13 height 13
checkbox input "false"
click at [837, 249] on label "Vencido" at bounding box center [814, 249] width 45 height 13
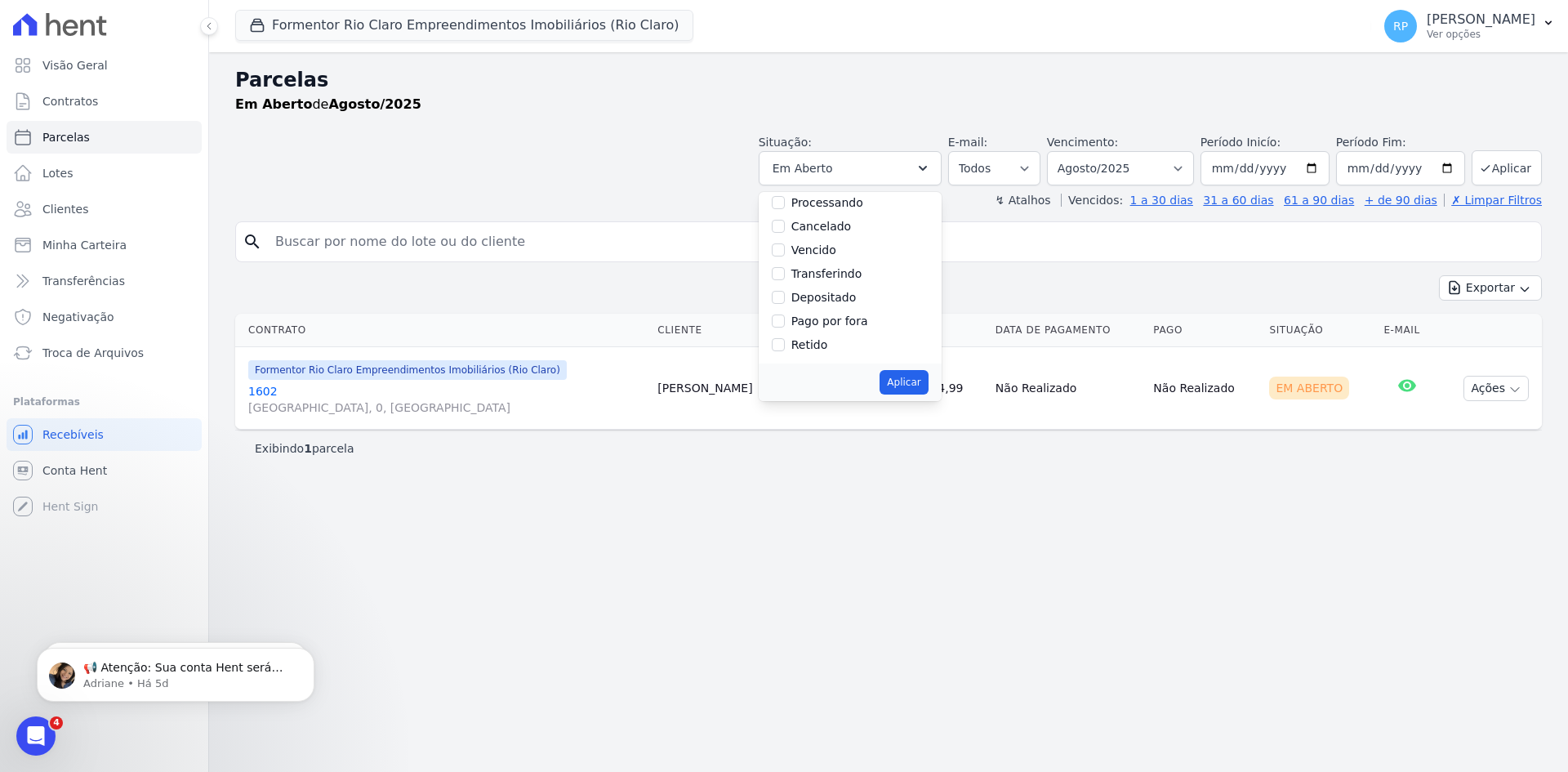
click at [785, 249] on input "Vencido" at bounding box center [778, 249] width 13 height 13
checkbox input "true"
click at [928, 379] on button "Aplicar" at bounding box center [903, 381] width 48 height 24
select select "overdue"
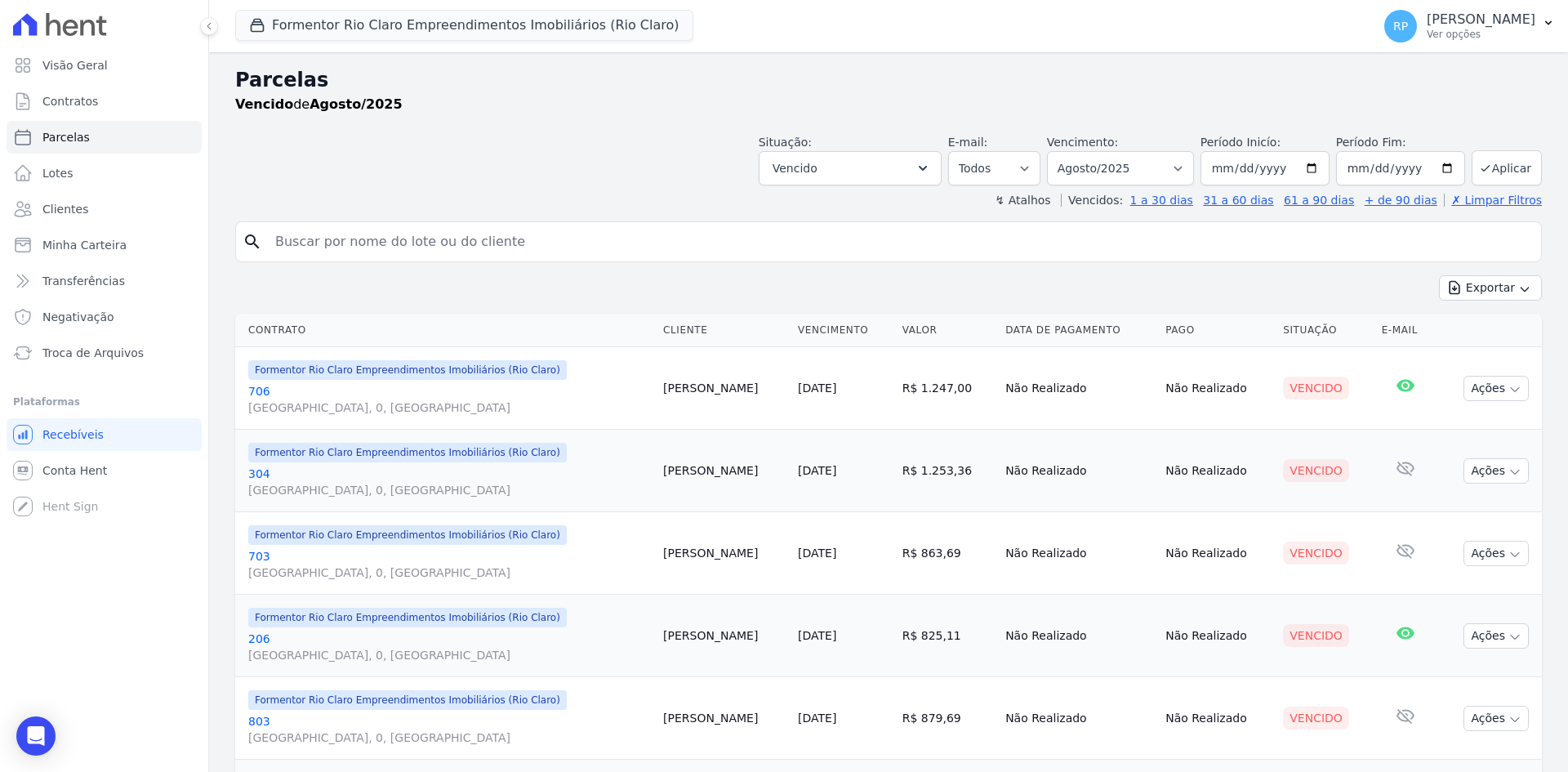
select select
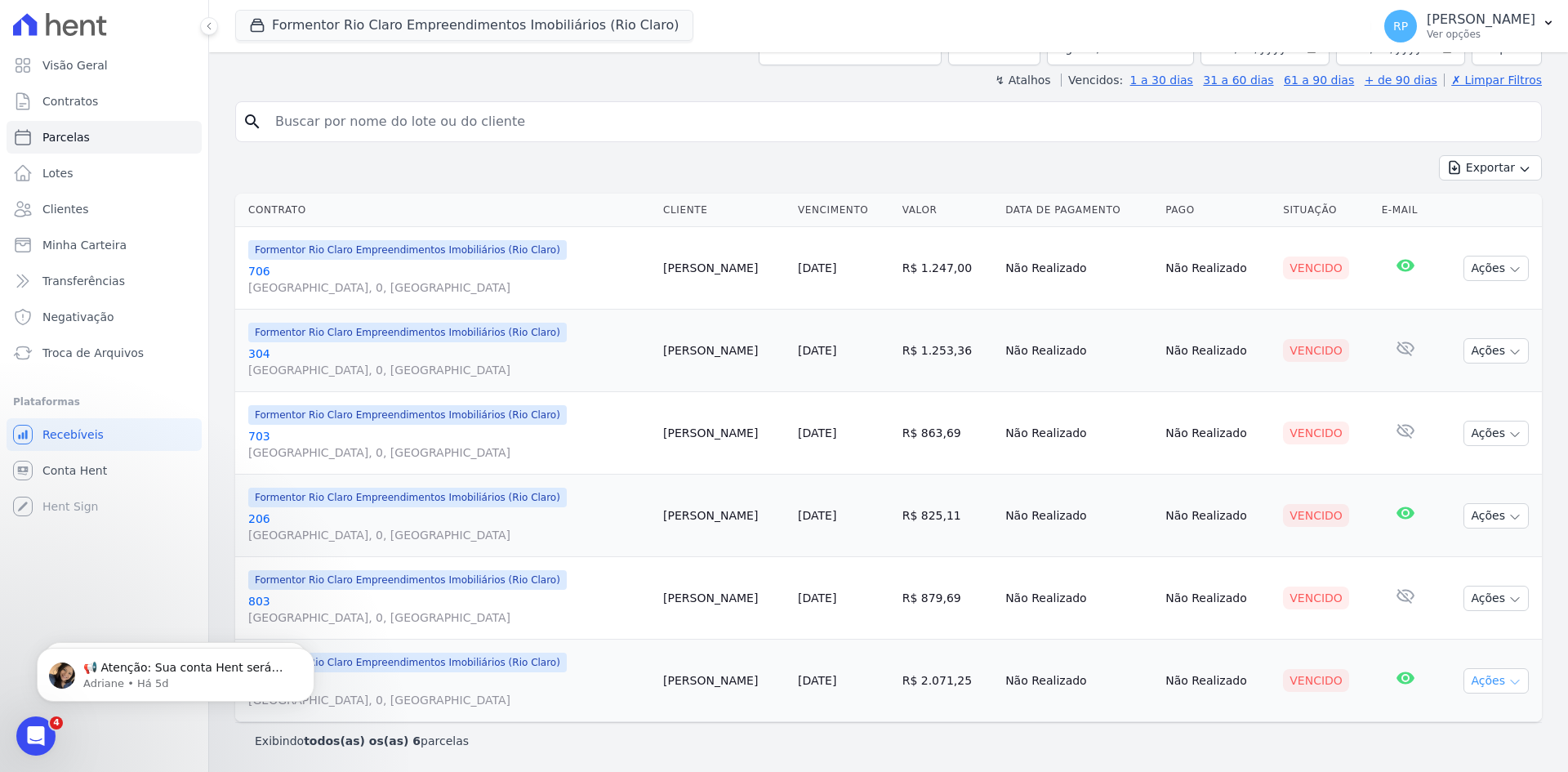
click at [1463, 677] on button "Ações" at bounding box center [1496, 680] width 65 height 25
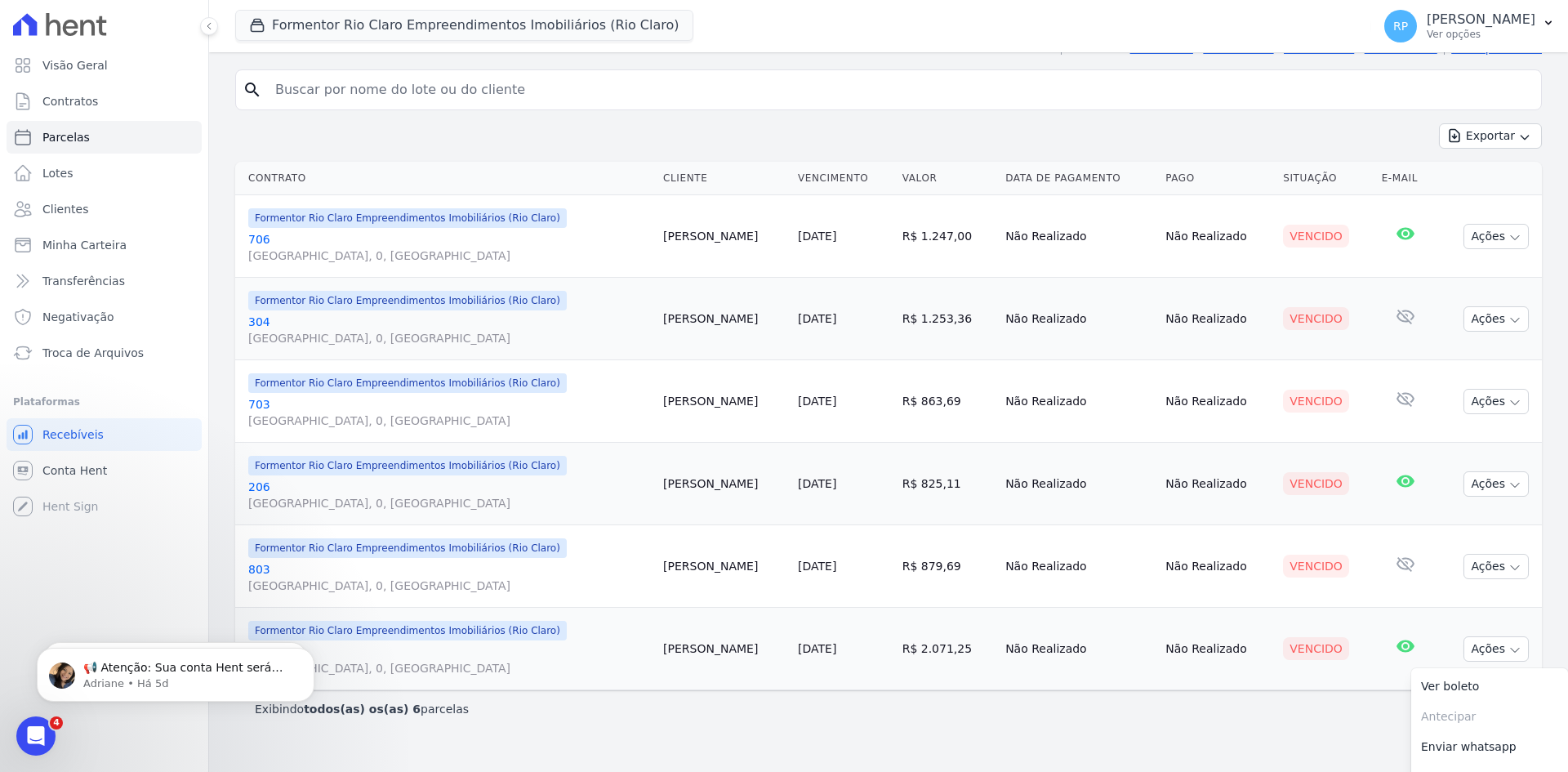
scroll to position [206, 0]
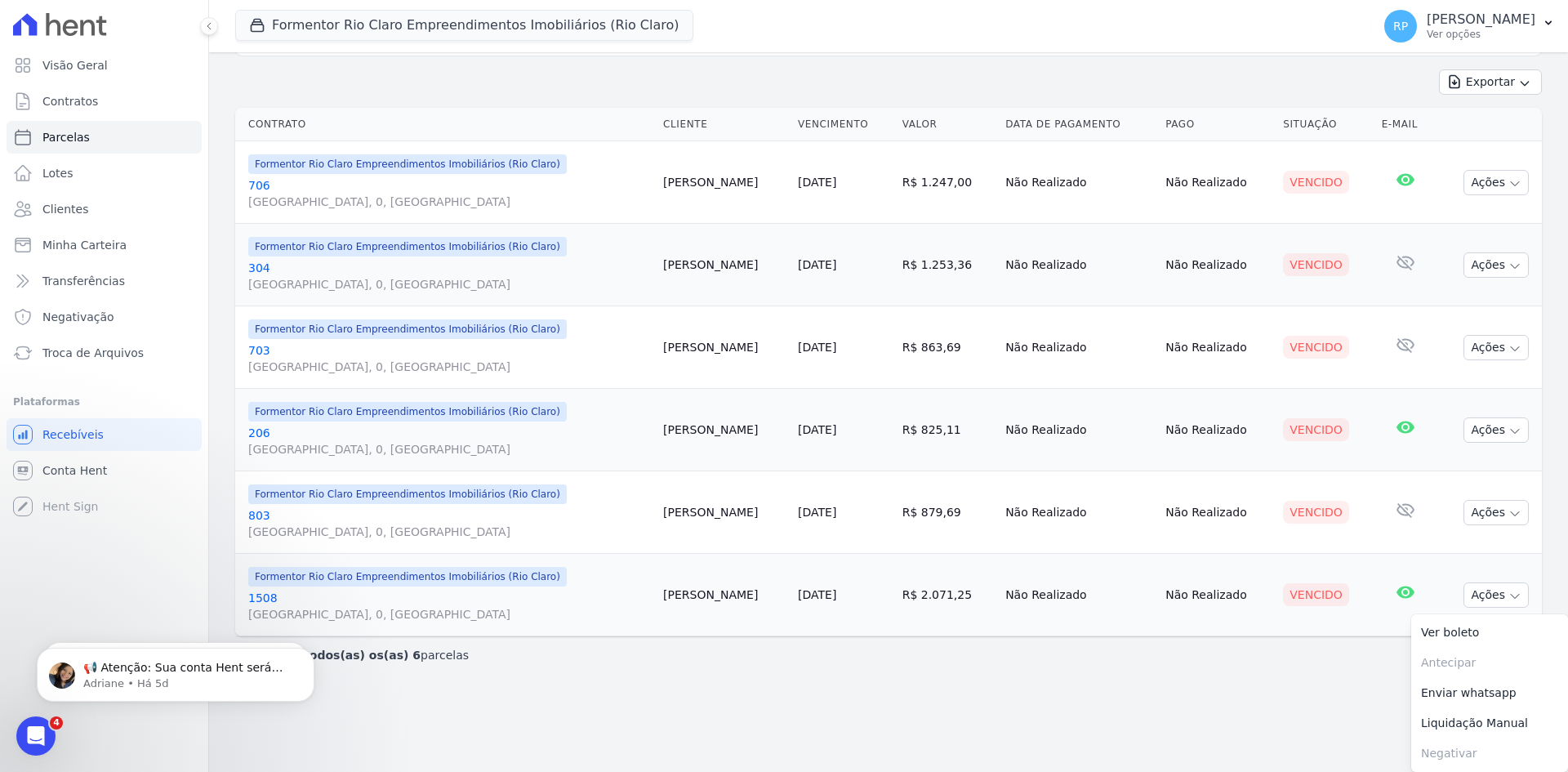
click at [1216, 693] on main "Parcelas Vencido de Agosto/2025 Situação: Agendado Em Aberto Pago Processando C…" at bounding box center [889, 411] width 1359 height 719
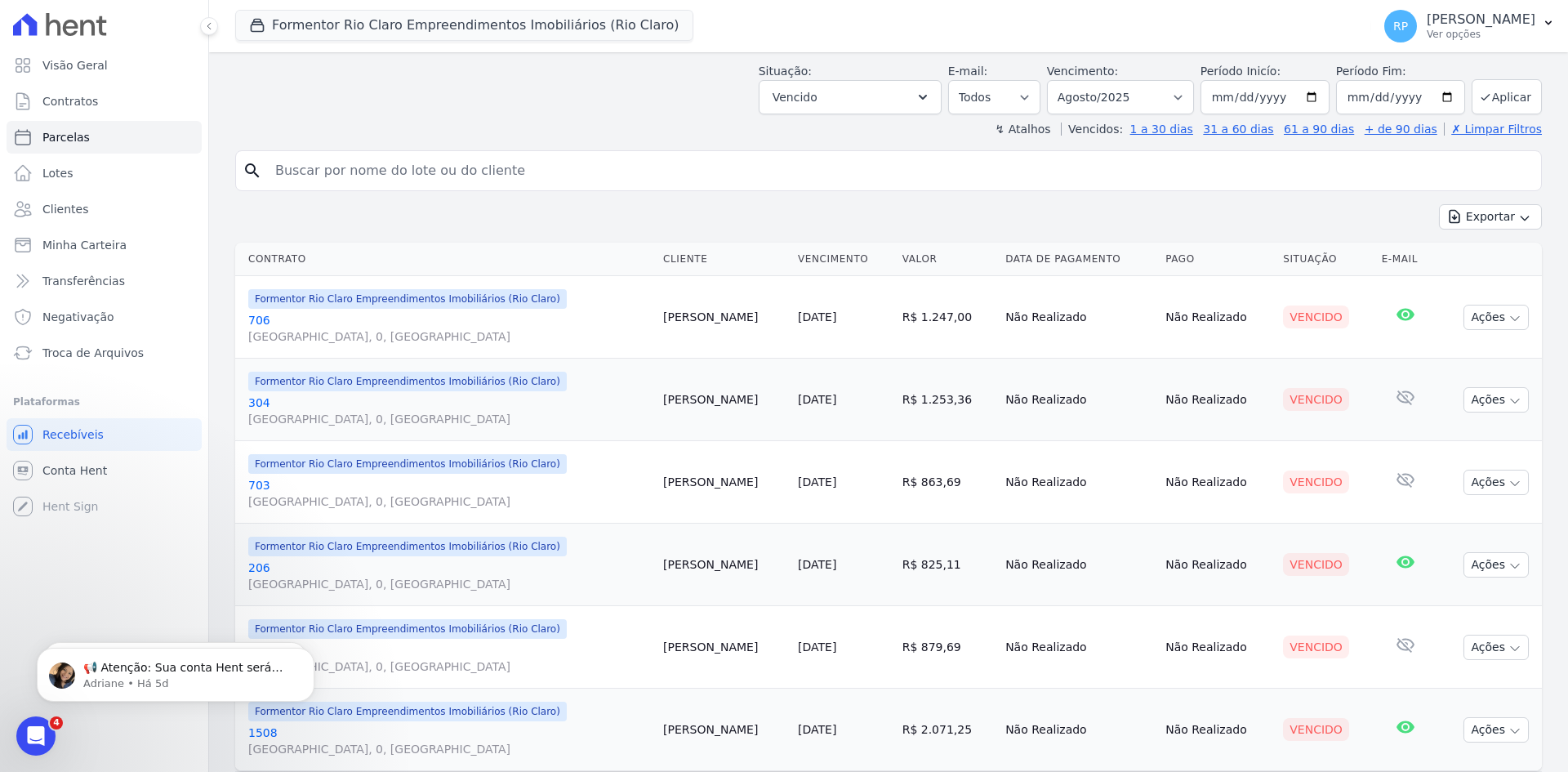
scroll to position [0, 0]
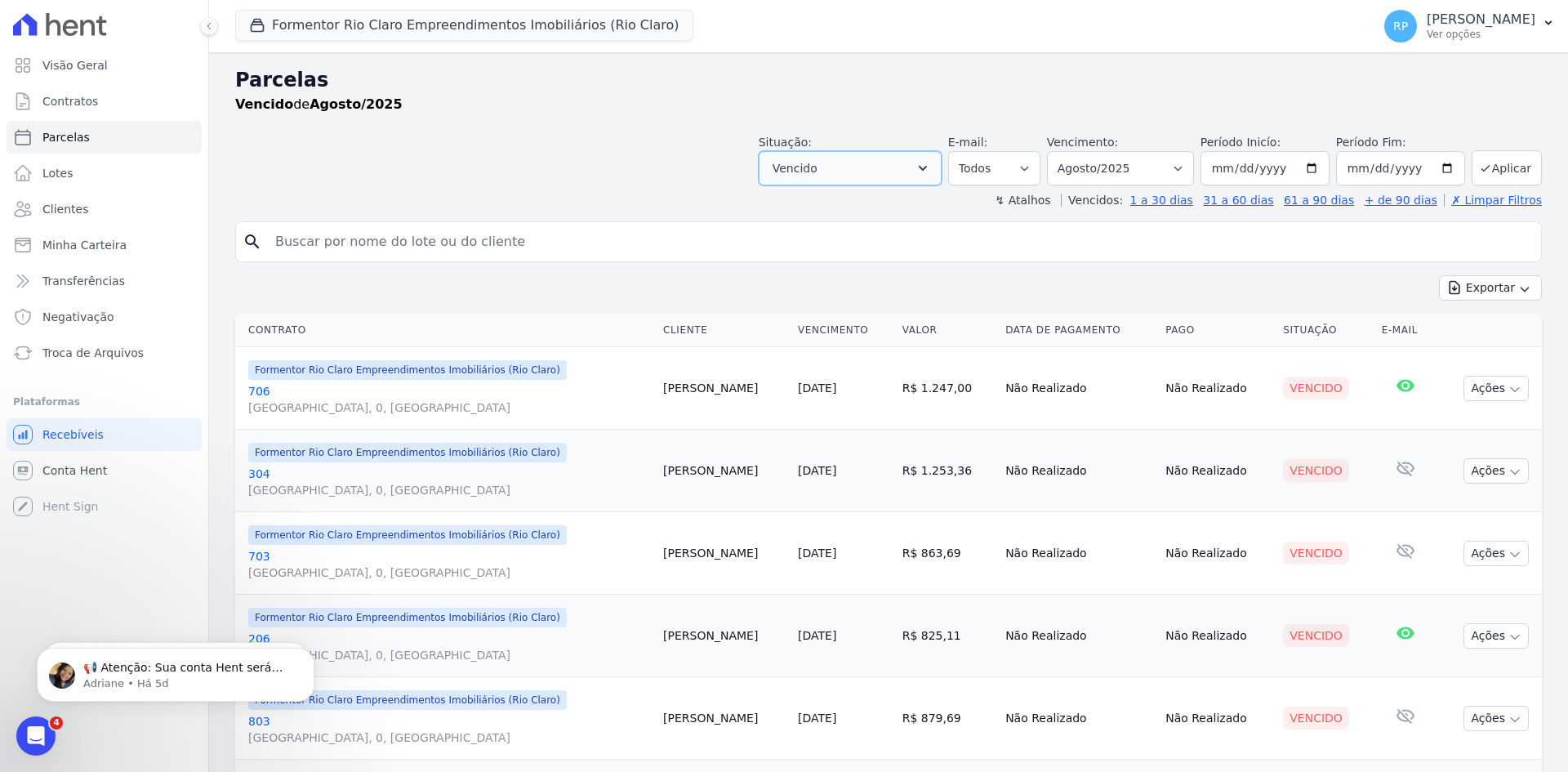
click at [931, 164] on icon "button" at bounding box center [923, 168] width 17 height 17
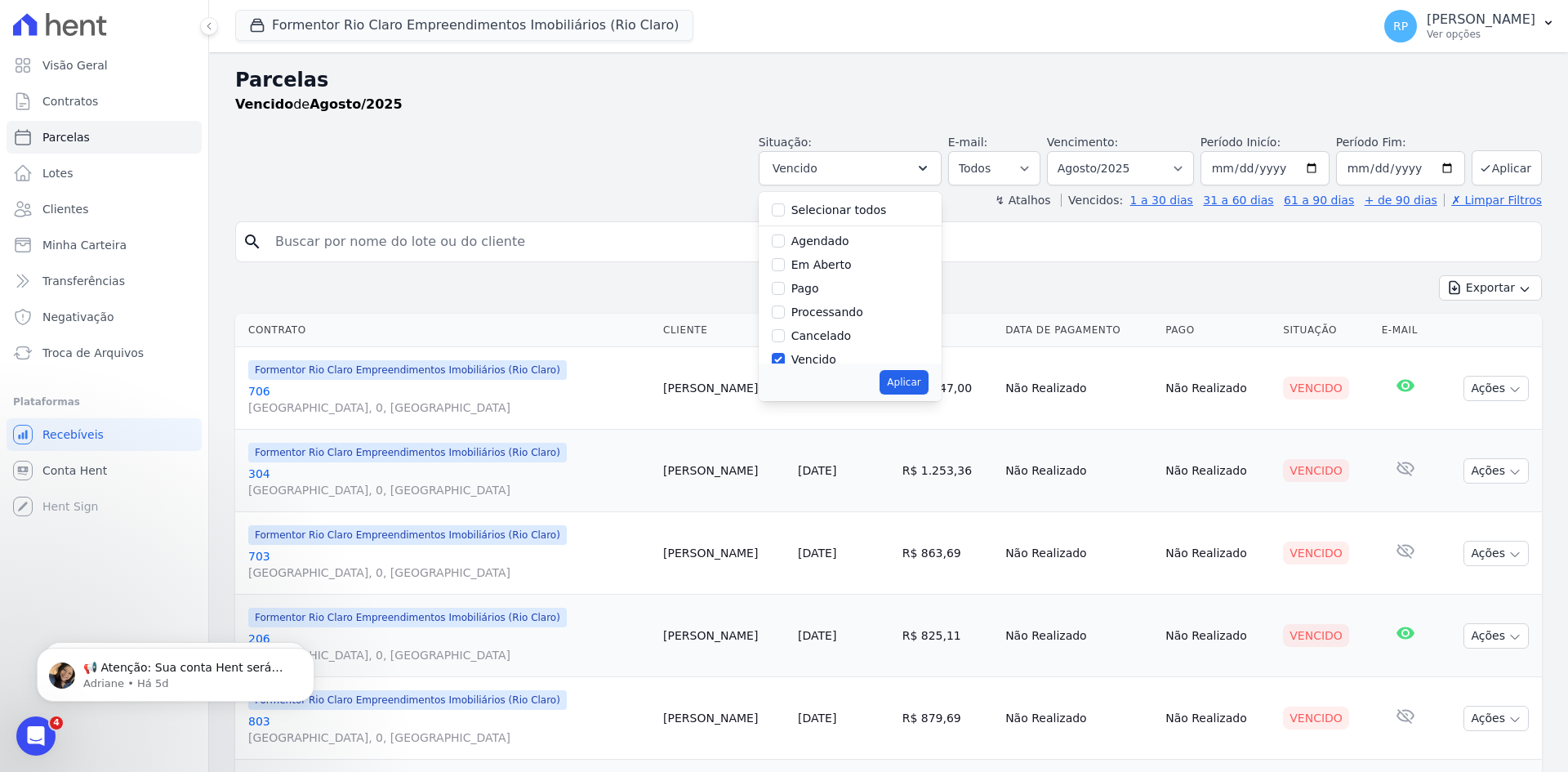
click at [845, 212] on label "Selecionar todos" at bounding box center [840, 209] width 96 height 13
click at [785, 212] on input "Selecionar todos" at bounding box center [778, 209] width 13 height 13
checkbox input "true"
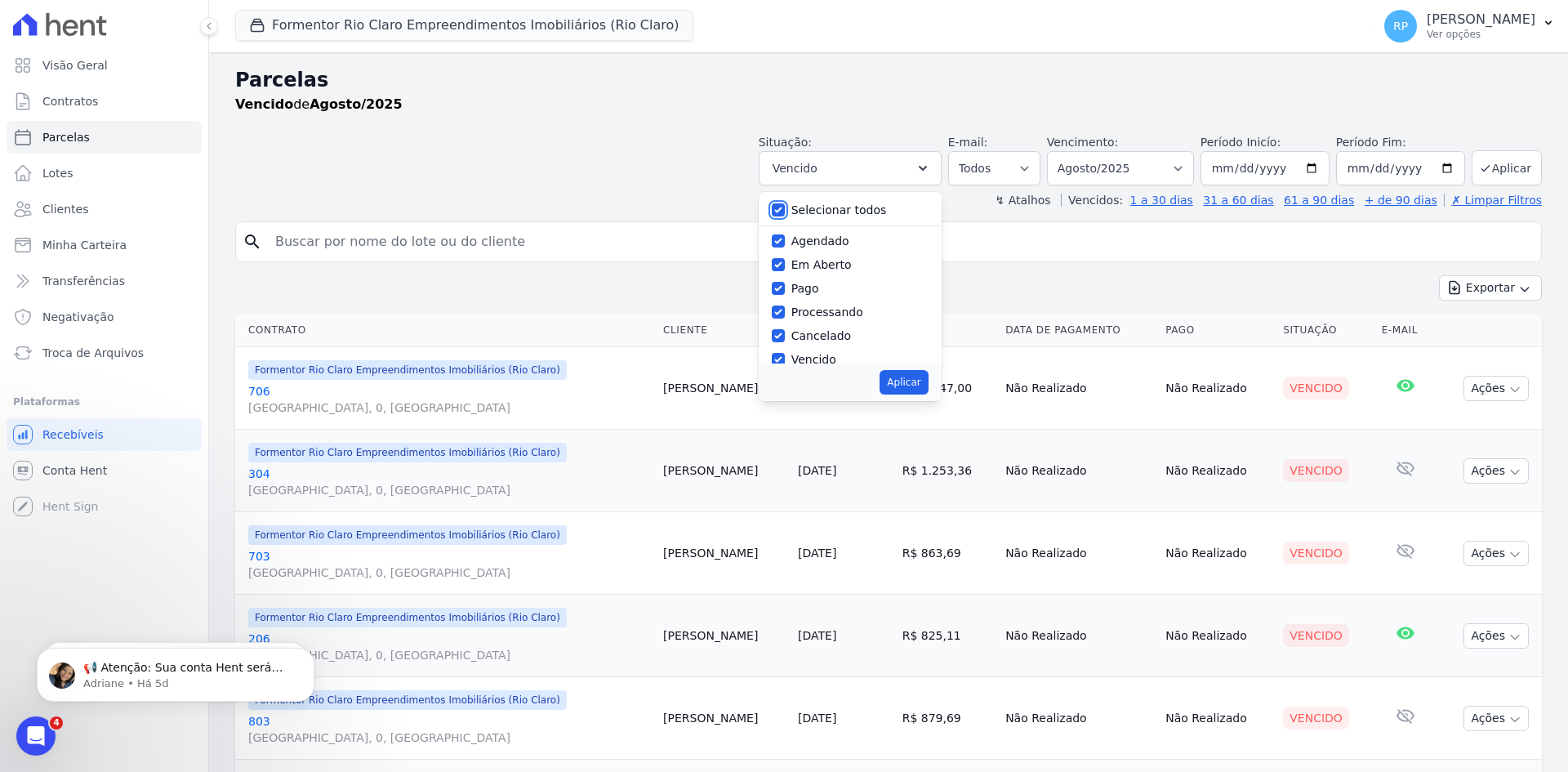
checkbox input "true"
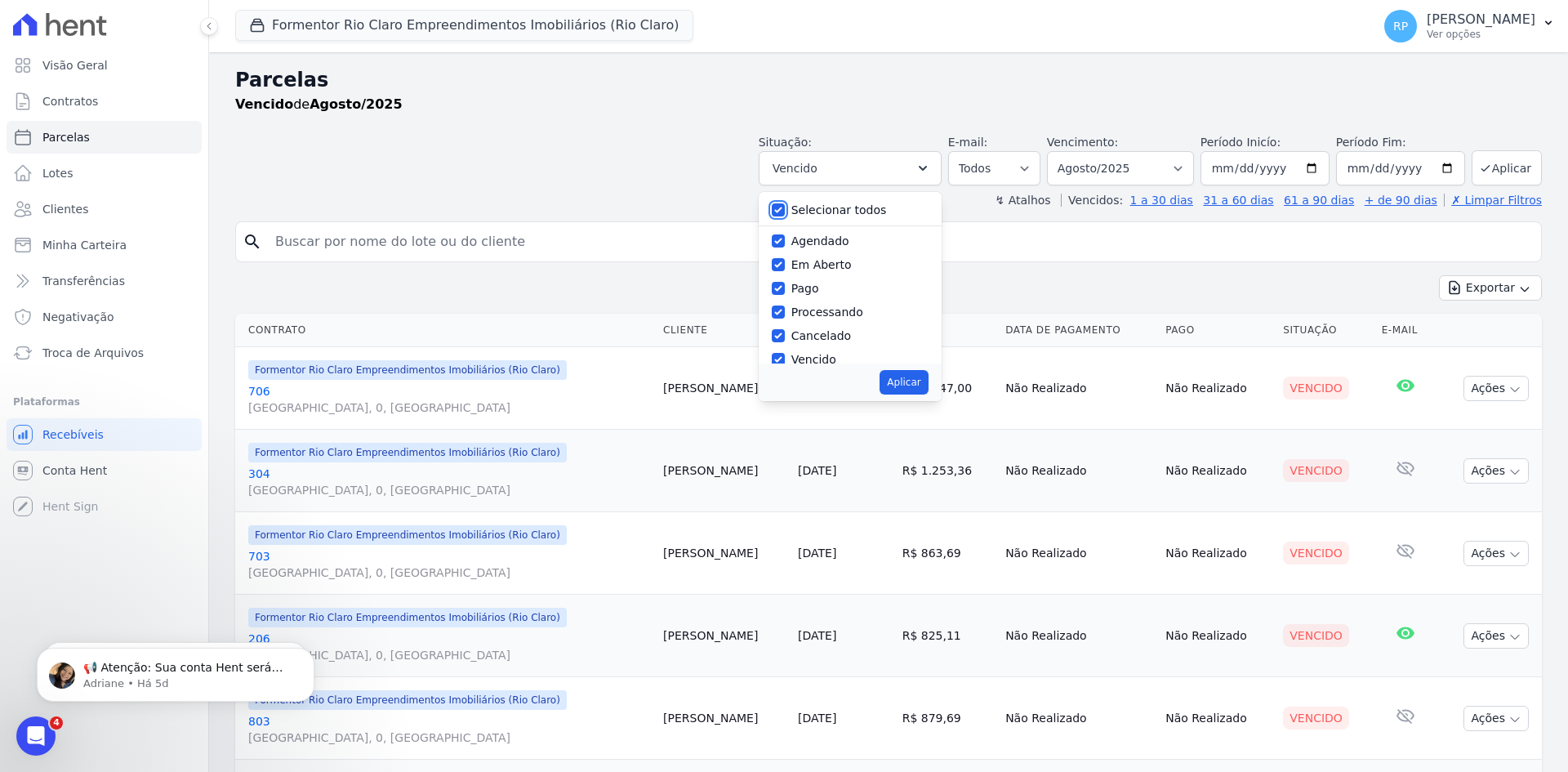
checkbox input "true"
click at [922, 385] on button "Aplicar" at bounding box center [903, 381] width 48 height 24
select select "scheduled"
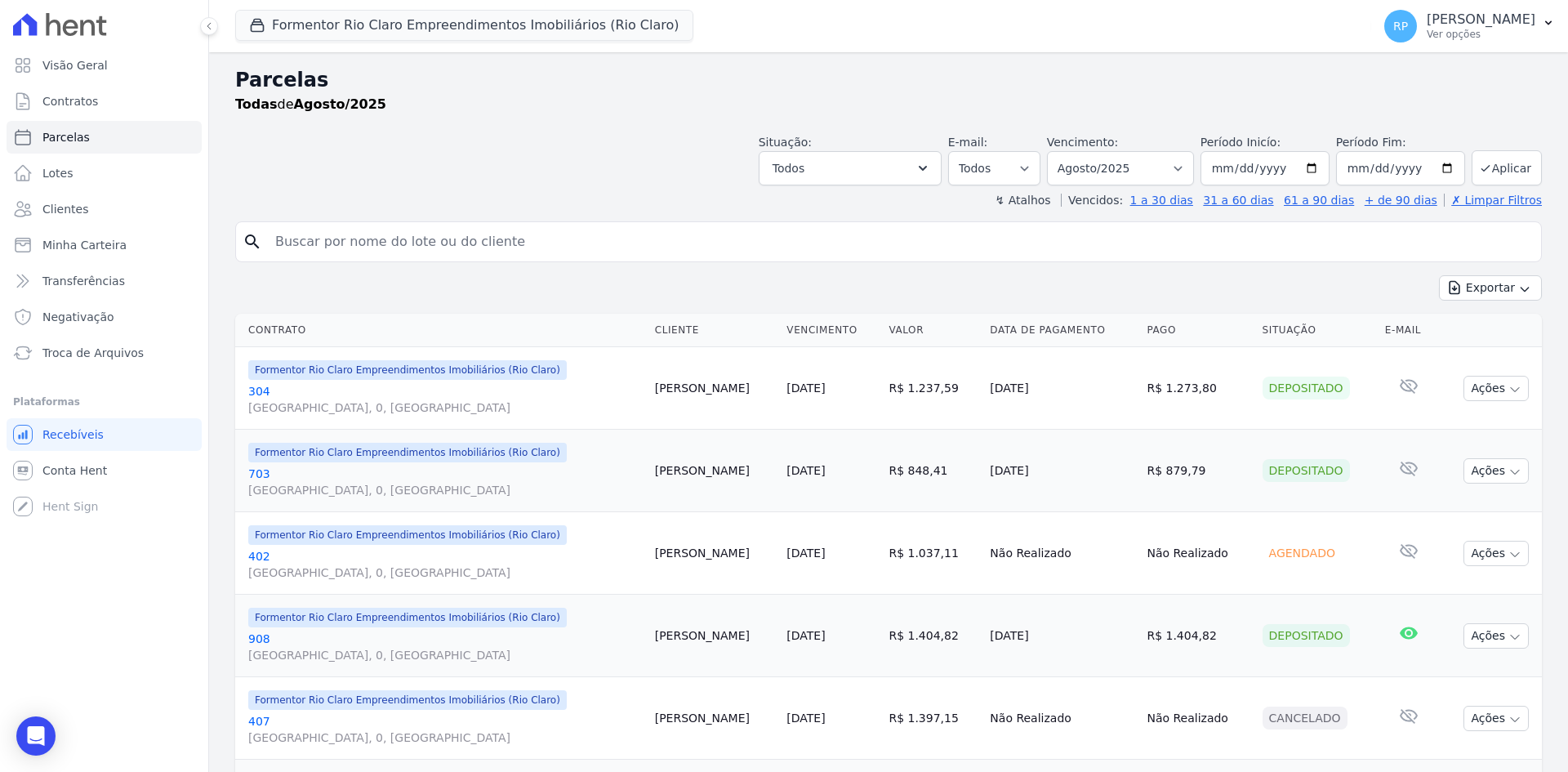
select select
click at [1491, 279] on button "Exportar" at bounding box center [1490, 288] width 103 height 25
click at [1496, 343] on div "Exportar CSV" at bounding box center [1490, 355] width 103 height 27
click at [1491, 353] on span "Exportar CSV" at bounding box center [1489, 354] width 87 height 17
